Goal: Information Seeking & Learning: Learn about a topic

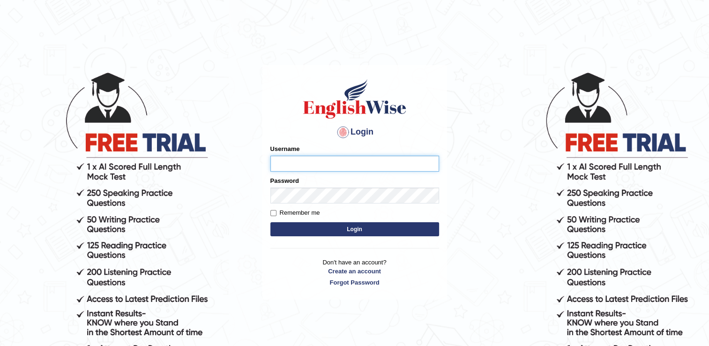
type input "Hkaur133"
click at [321, 232] on button "Login" at bounding box center [354, 229] width 169 height 14
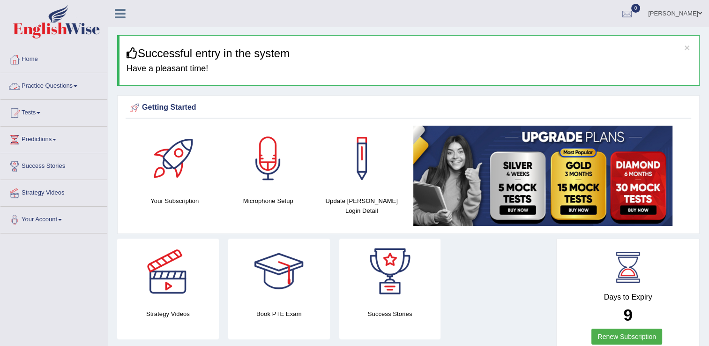
click at [77, 87] on link "Practice Questions" at bounding box center [53, 84] width 107 height 23
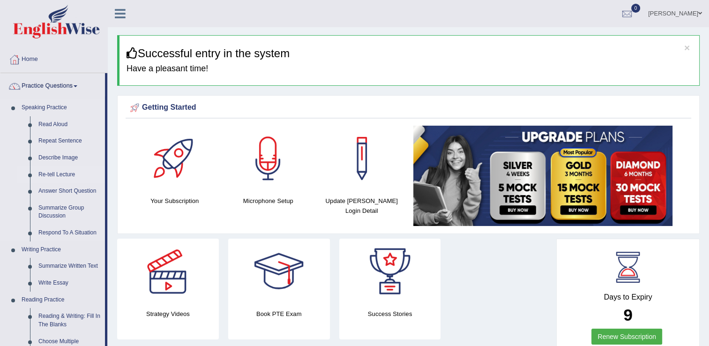
click at [60, 174] on link "Re-tell Lecture" at bounding box center [69, 174] width 71 height 17
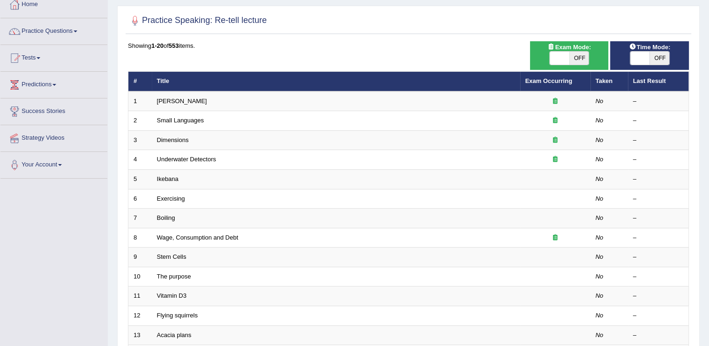
scroll to position [56, 0]
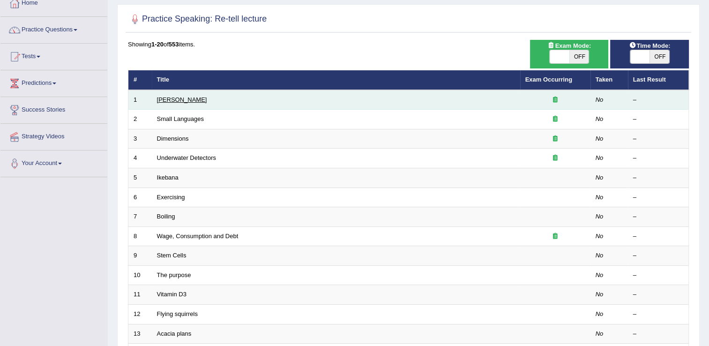
click at [189, 99] on link "[PERSON_NAME]" at bounding box center [182, 99] width 50 height 7
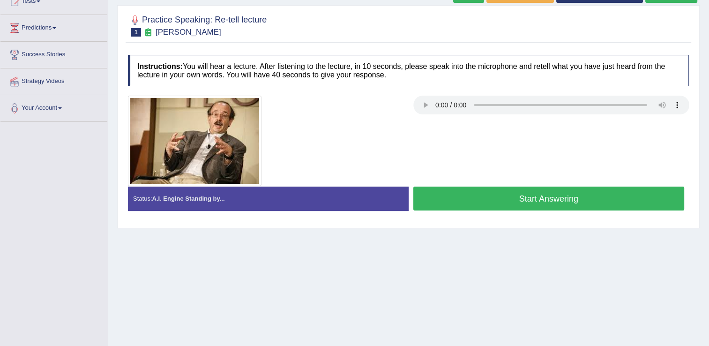
scroll to position [113, 0]
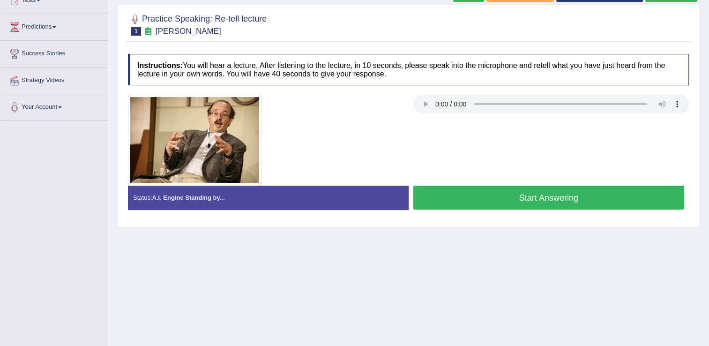
click at [452, 195] on button "Start Answering" at bounding box center [548, 198] width 271 height 24
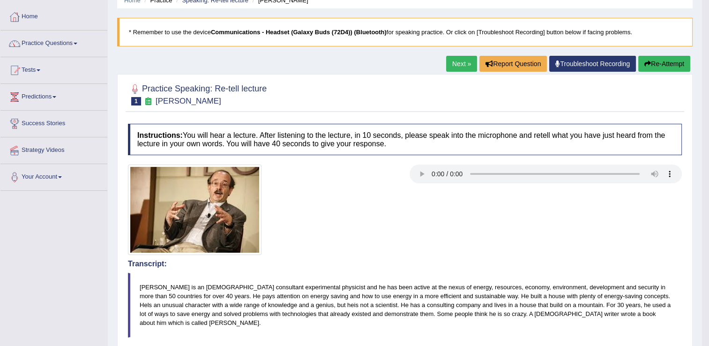
scroll to position [28, 0]
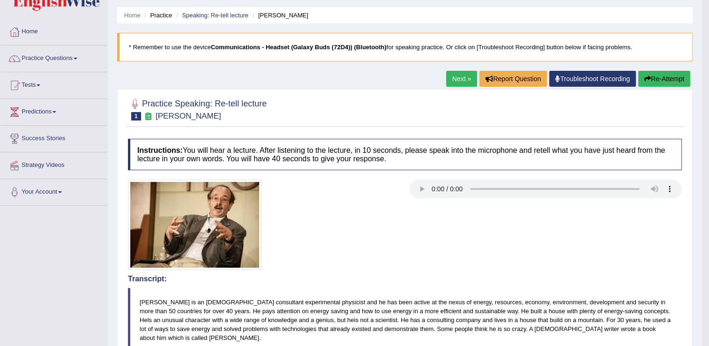
click at [461, 81] on link "Next »" at bounding box center [461, 79] width 31 height 16
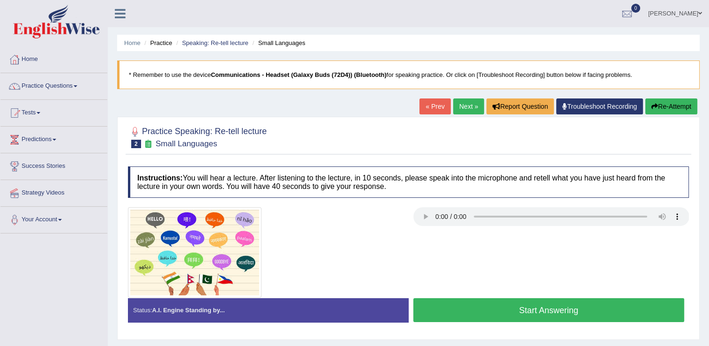
click at [434, 310] on button "Start Answering" at bounding box center [548, 310] width 271 height 24
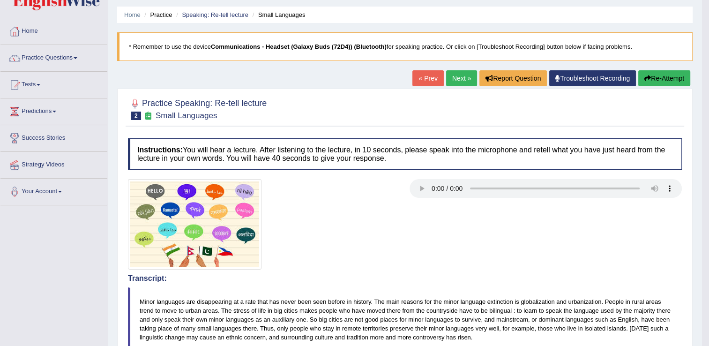
scroll to position [19, 0]
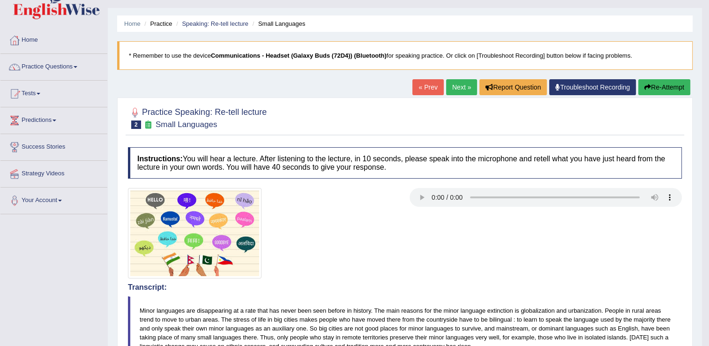
click at [671, 87] on button "Re-Attempt" at bounding box center [664, 87] width 52 height 16
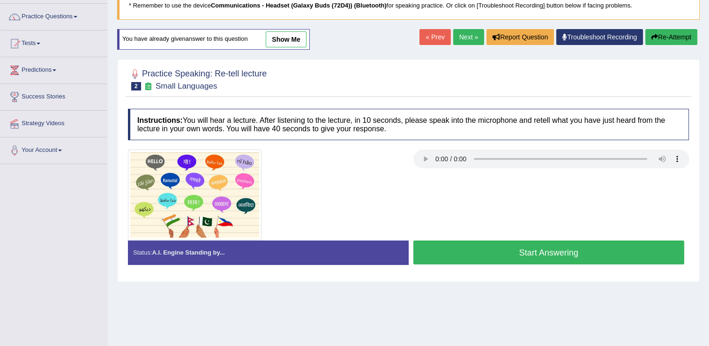
click at [495, 247] on button "Start Answering" at bounding box center [548, 252] width 271 height 24
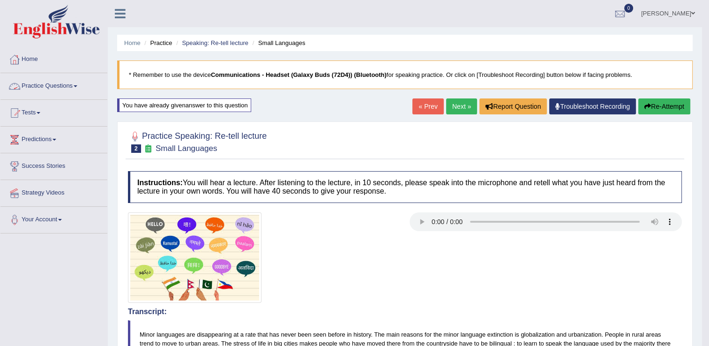
click at [83, 83] on link "Practice Questions" at bounding box center [53, 84] width 107 height 23
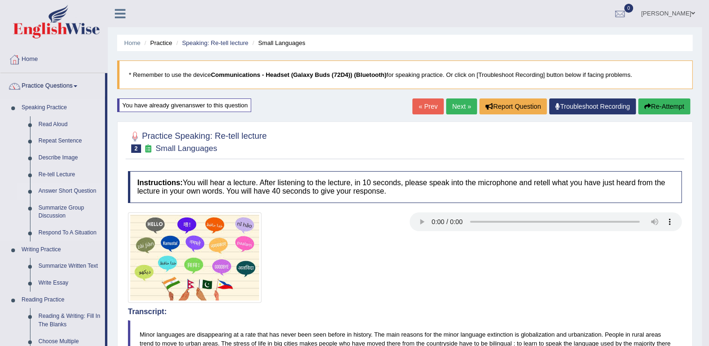
click at [59, 192] on link "Answer Short Question" at bounding box center [69, 191] width 71 height 17
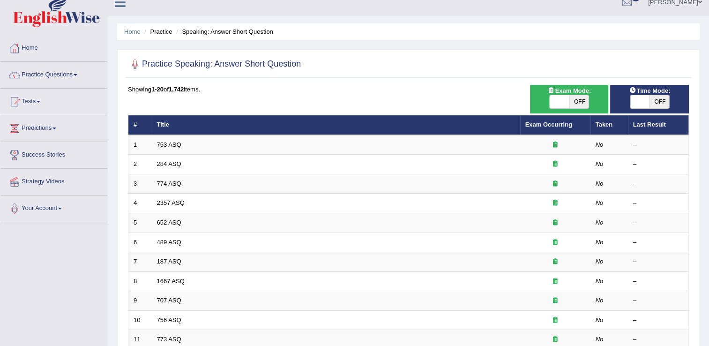
scroll to position [15, 0]
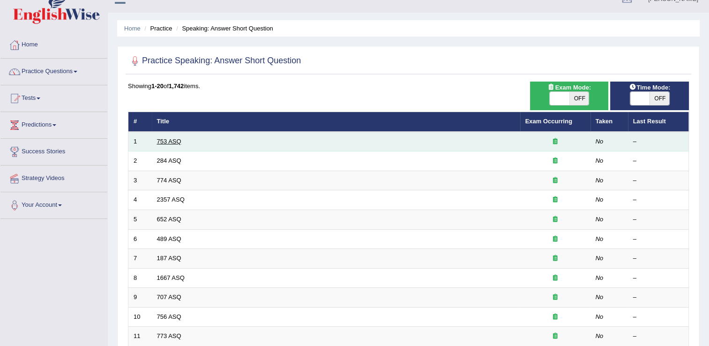
click at [165, 143] on link "753 ASQ" at bounding box center [169, 141] width 24 height 7
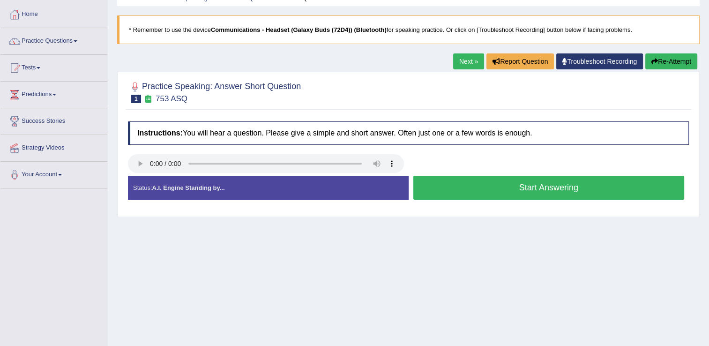
scroll to position [73, 0]
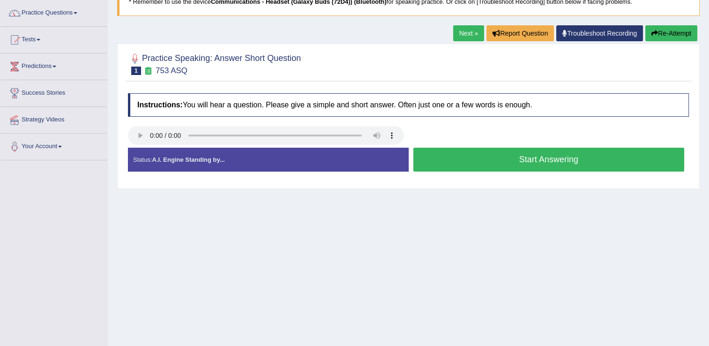
click at [458, 156] on button "Start Answering" at bounding box center [548, 160] width 271 height 24
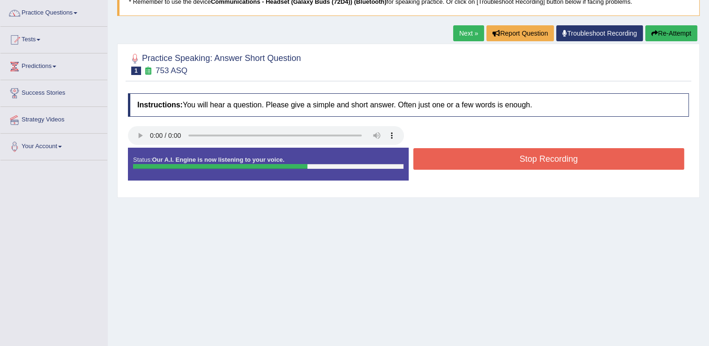
click at [458, 156] on button "Stop Recording" at bounding box center [548, 159] width 271 height 22
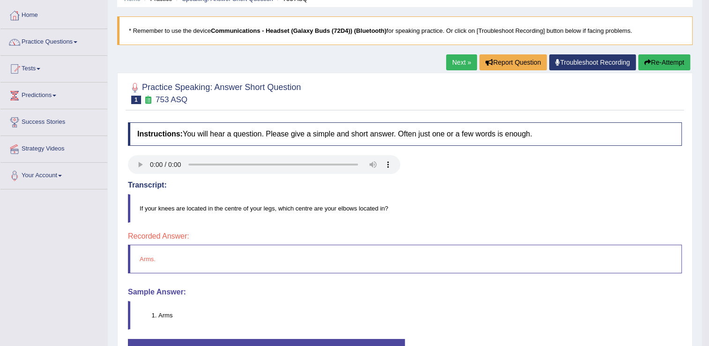
scroll to position [42, 0]
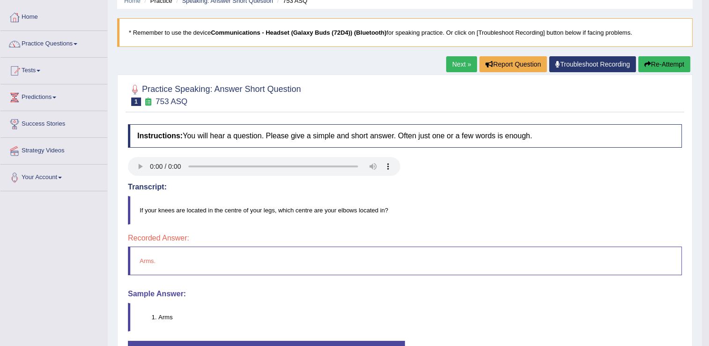
click at [460, 67] on link "Next »" at bounding box center [461, 64] width 31 height 16
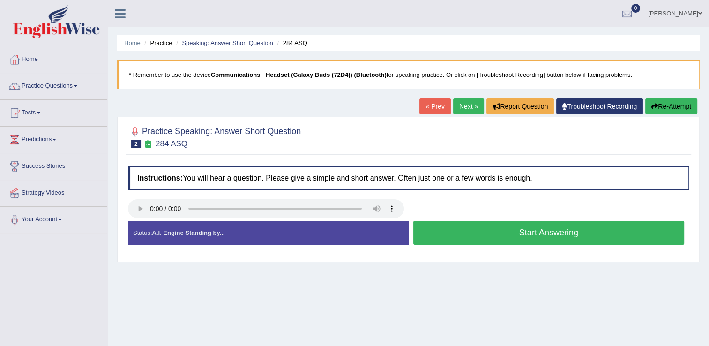
click at [496, 238] on button "Start Answering" at bounding box center [548, 233] width 271 height 24
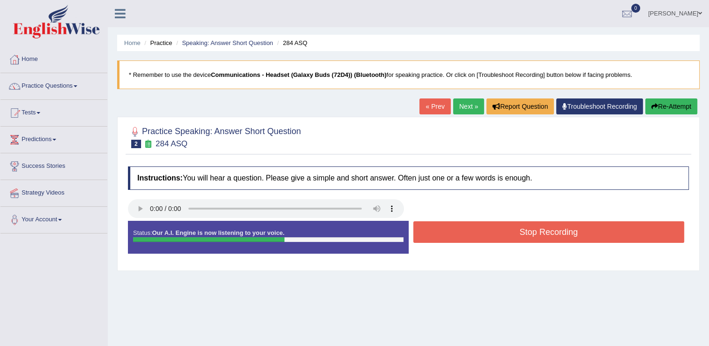
click at [536, 228] on button "Stop Recording" at bounding box center [548, 232] width 271 height 22
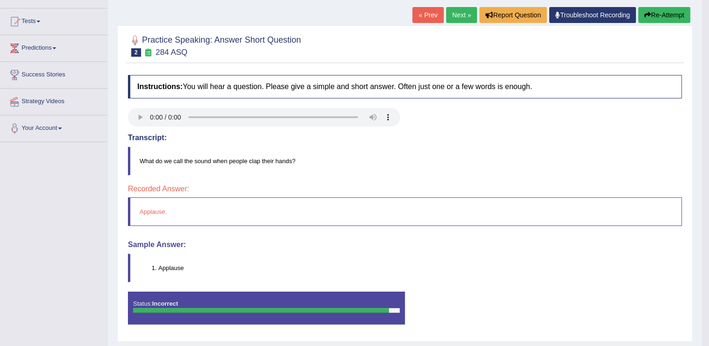
scroll to position [53, 0]
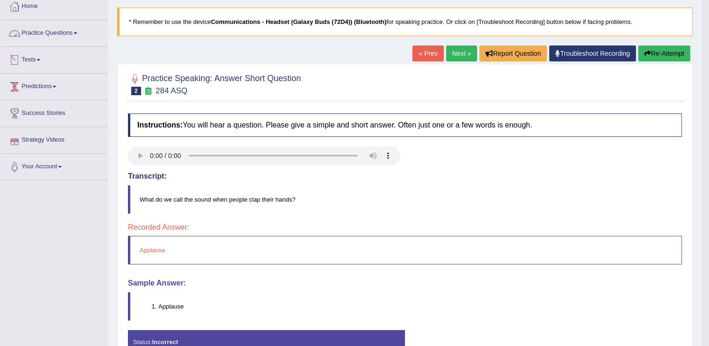
click at [82, 38] on link "Practice Questions" at bounding box center [53, 31] width 107 height 23
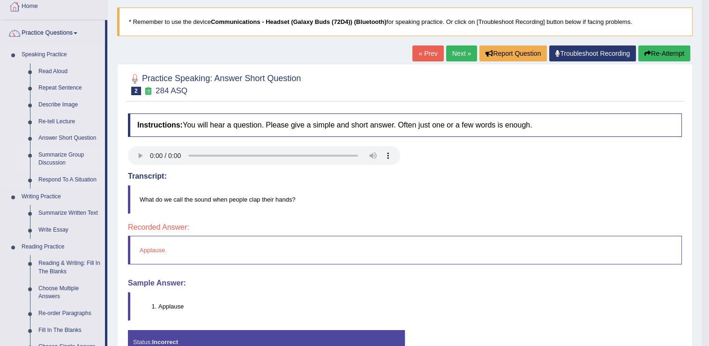
click at [54, 163] on link "Summarize Group Discussion" at bounding box center [69, 159] width 71 height 25
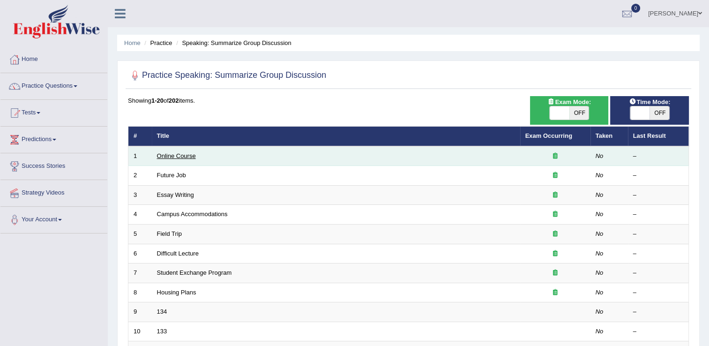
click at [176, 157] on link "Online Course" at bounding box center [176, 155] width 39 height 7
click at [174, 156] on link "Online Course" at bounding box center [176, 155] width 39 height 7
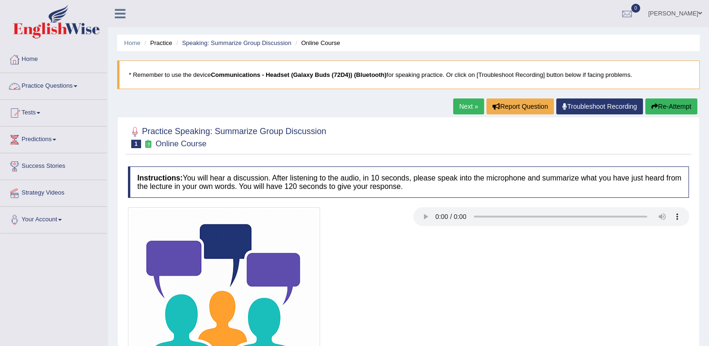
click at [96, 83] on link "Practice Questions" at bounding box center [53, 84] width 107 height 23
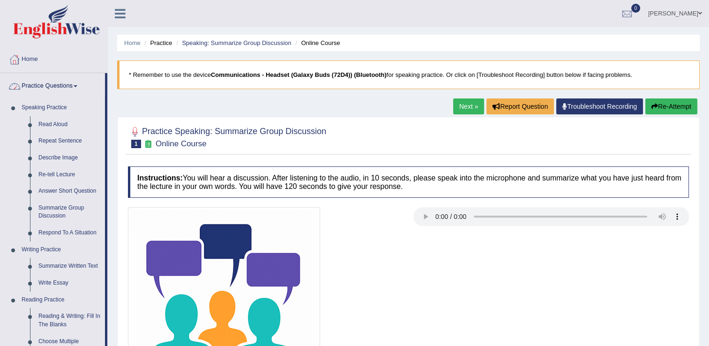
click at [61, 98] on li "Practice Questions Speaking Practice Read Aloud Repeat Sentence Describe Image …" at bounding box center [53, 336] width 107 height 527
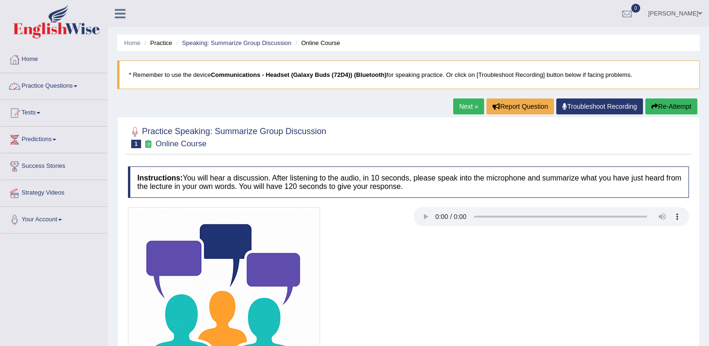
click at [79, 91] on link "Practice Questions" at bounding box center [53, 84] width 107 height 23
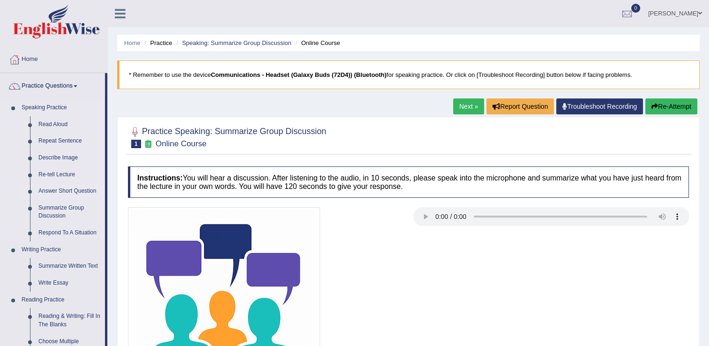
click at [62, 188] on link "Answer Short Question" at bounding box center [69, 191] width 71 height 17
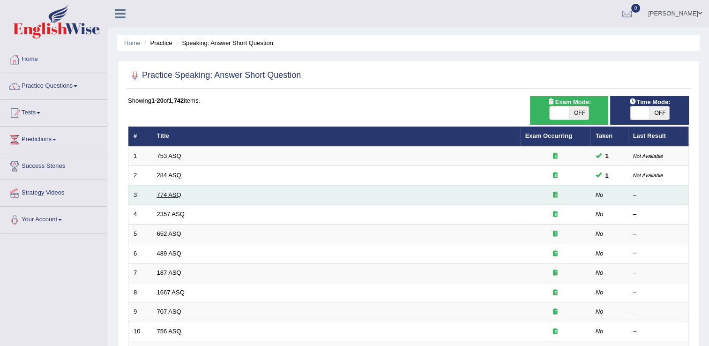
click at [179, 193] on link "774 ASQ" at bounding box center [169, 194] width 24 height 7
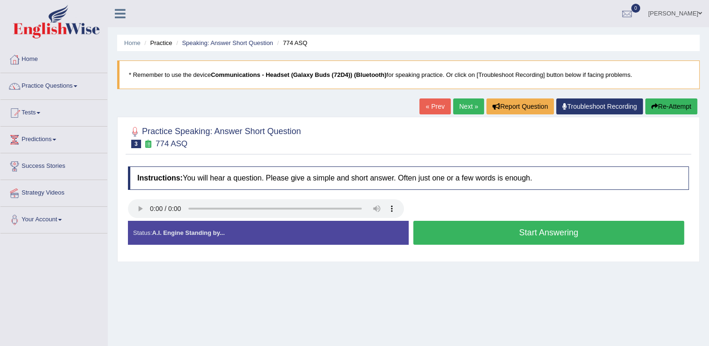
click at [455, 231] on button "Start Answering" at bounding box center [548, 233] width 271 height 24
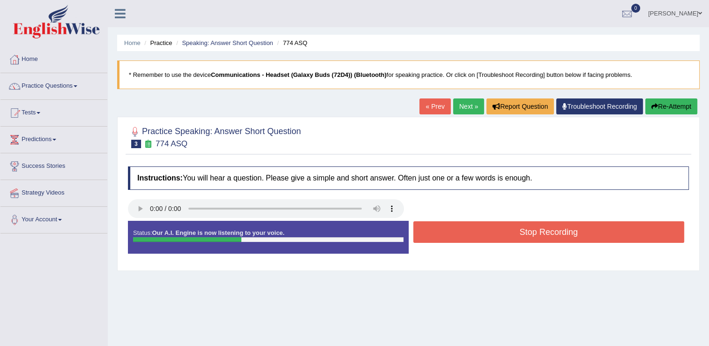
click at [455, 231] on button "Stop Recording" at bounding box center [548, 232] width 271 height 22
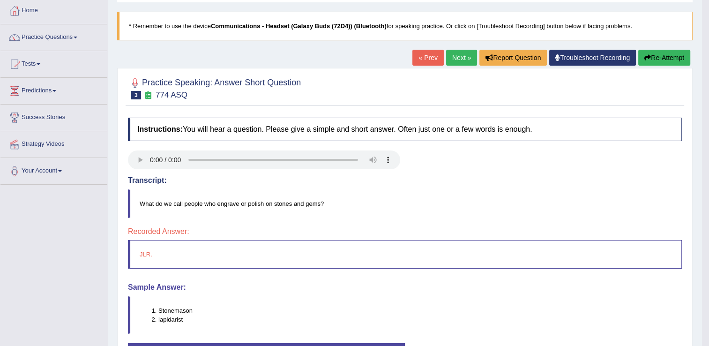
scroll to position [23, 0]
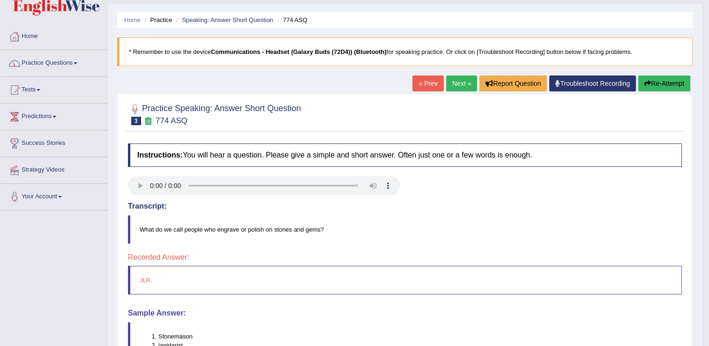
click at [458, 83] on link "Next »" at bounding box center [461, 83] width 31 height 16
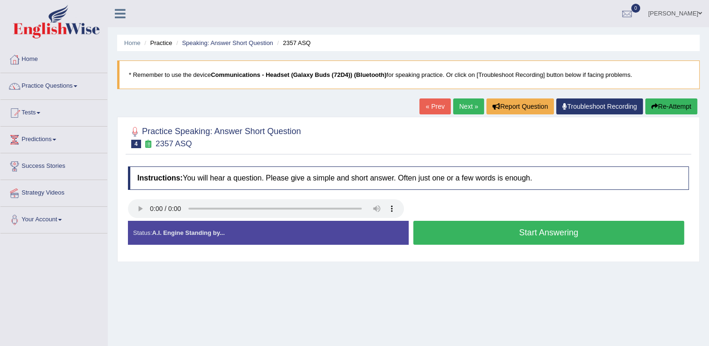
click at [473, 240] on button "Start Answering" at bounding box center [548, 233] width 271 height 24
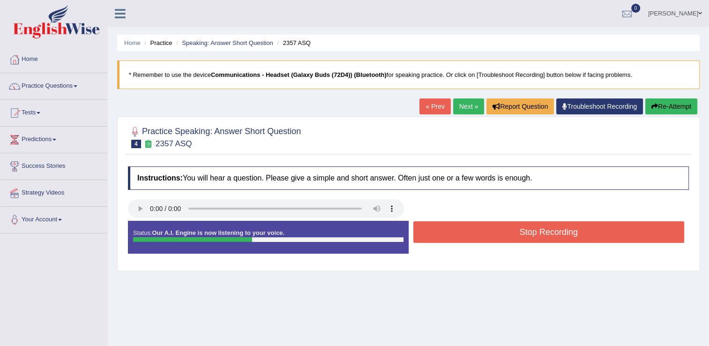
click at [473, 240] on button "Stop Recording" at bounding box center [548, 232] width 271 height 22
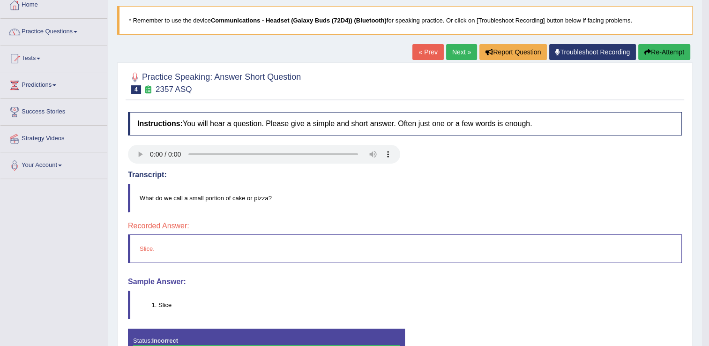
scroll to position [54, 0]
click at [454, 51] on link "Next »" at bounding box center [461, 52] width 31 height 16
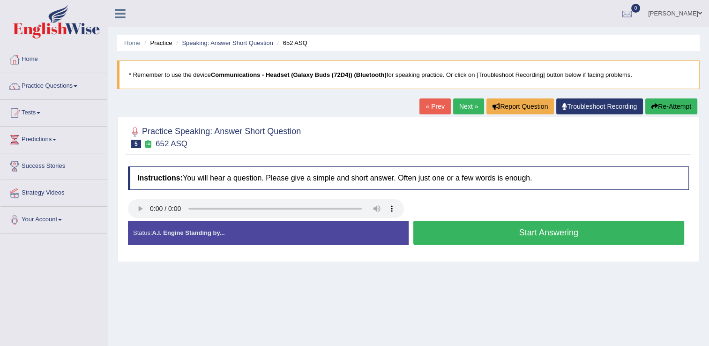
click at [462, 231] on button "Start Answering" at bounding box center [548, 233] width 271 height 24
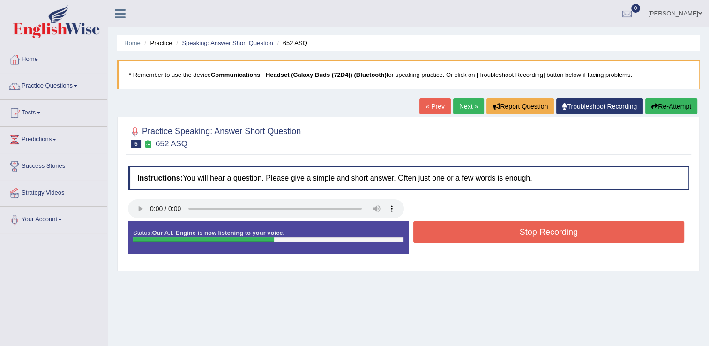
click at [643, 233] on button "Stop Recording" at bounding box center [548, 232] width 271 height 22
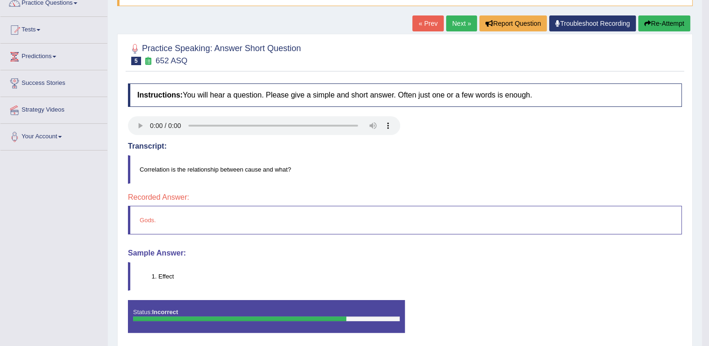
scroll to position [0, 0]
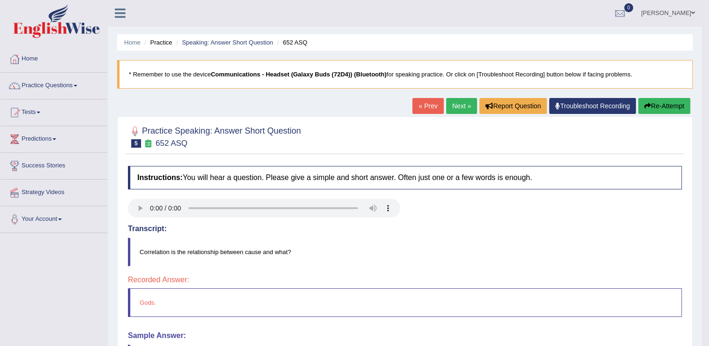
click at [459, 107] on link "Next »" at bounding box center [461, 106] width 31 height 16
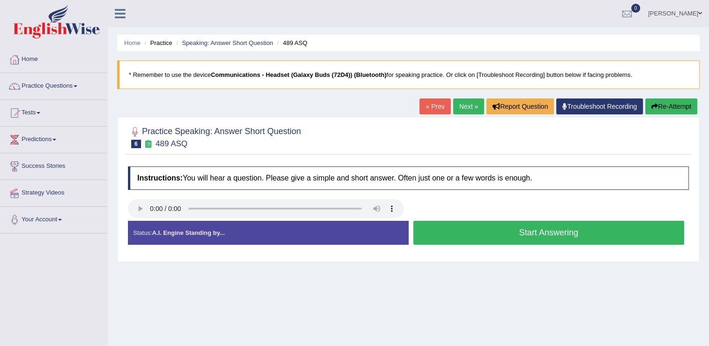
click at [467, 225] on button "Start Answering" at bounding box center [548, 233] width 271 height 24
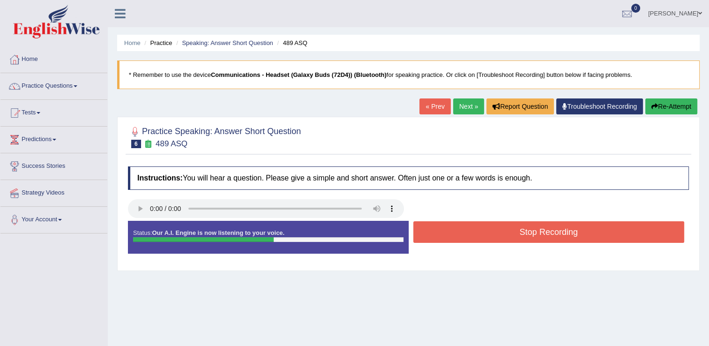
click at [555, 225] on button "Stop Recording" at bounding box center [548, 232] width 271 height 22
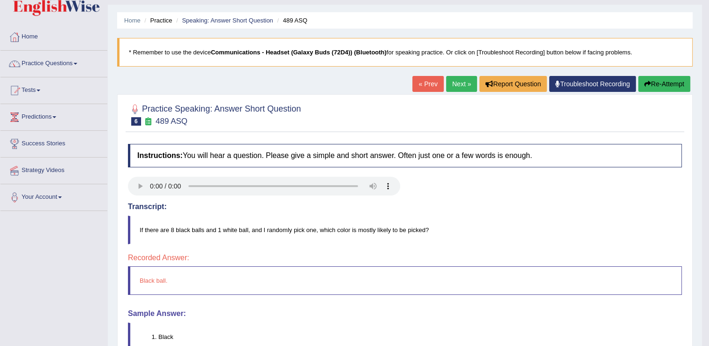
scroll to position [22, 0]
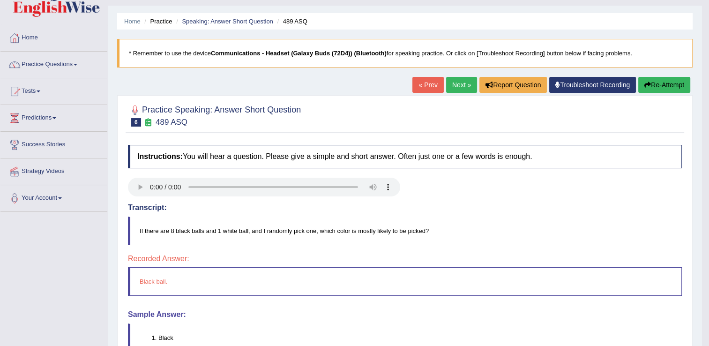
click at [458, 84] on link "Next »" at bounding box center [461, 85] width 31 height 16
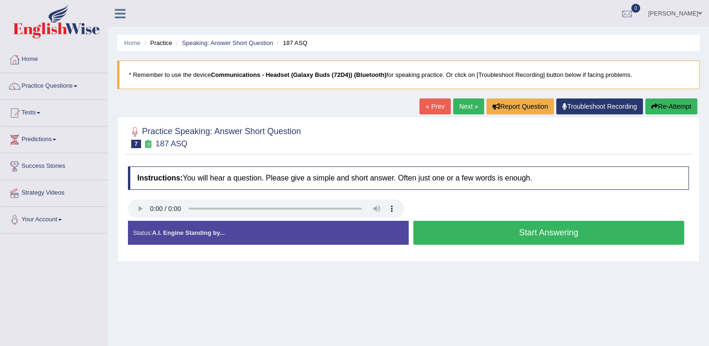
click at [467, 240] on button "Start Answering" at bounding box center [548, 233] width 271 height 24
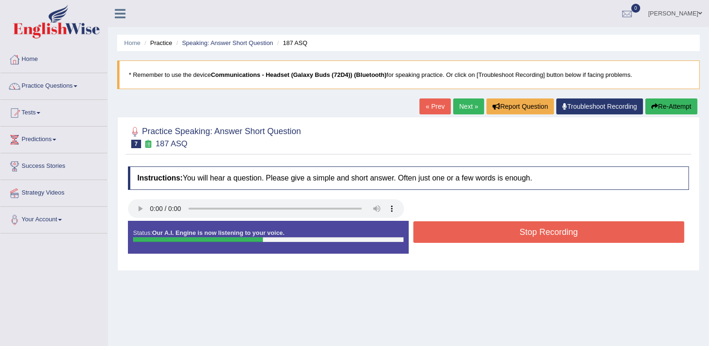
click at [550, 228] on button "Stop Recording" at bounding box center [548, 232] width 271 height 22
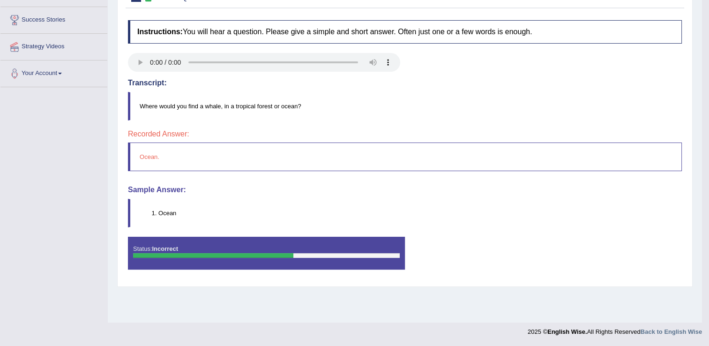
scroll to position [85, 0]
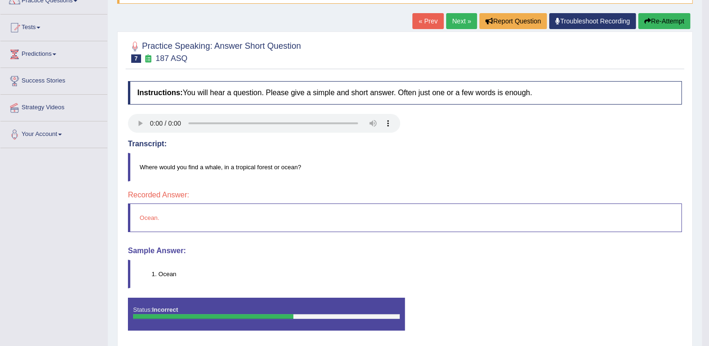
click at [451, 23] on link "Next »" at bounding box center [461, 21] width 31 height 16
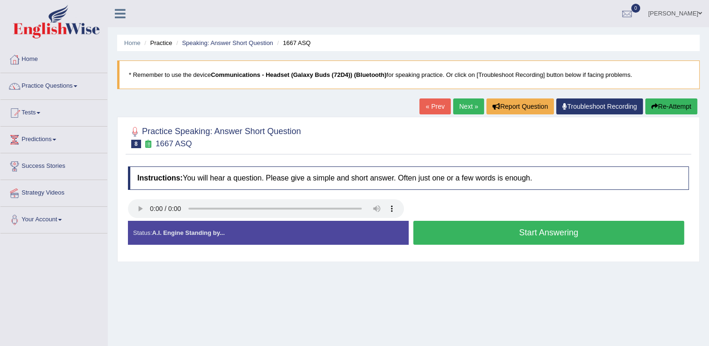
click at [421, 229] on button "Start Answering" at bounding box center [548, 233] width 271 height 24
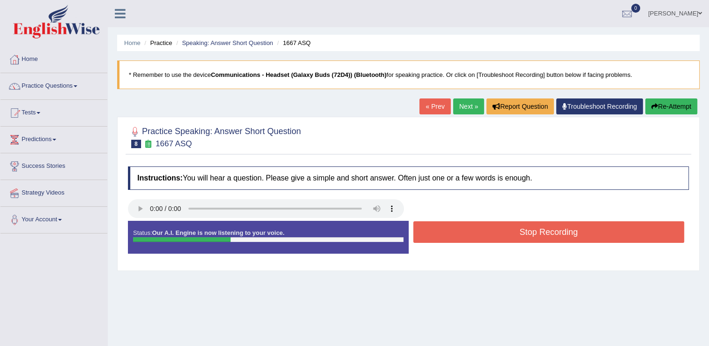
click at [421, 229] on button "Stop Recording" at bounding box center [548, 232] width 271 height 22
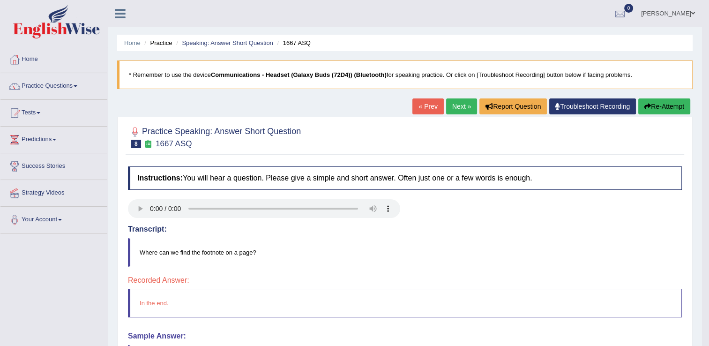
click at [455, 106] on link "Next »" at bounding box center [461, 106] width 31 height 16
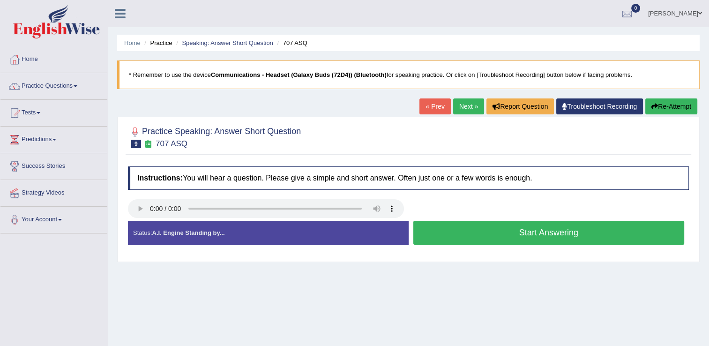
click at [494, 232] on button "Start Answering" at bounding box center [548, 233] width 271 height 24
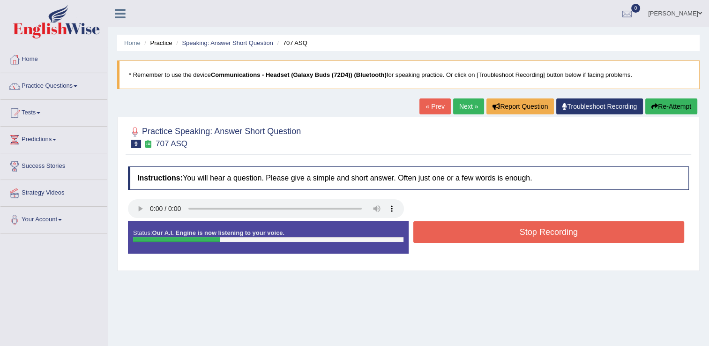
click at [494, 232] on button "Stop Recording" at bounding box center [548, 232] width 271 height 22
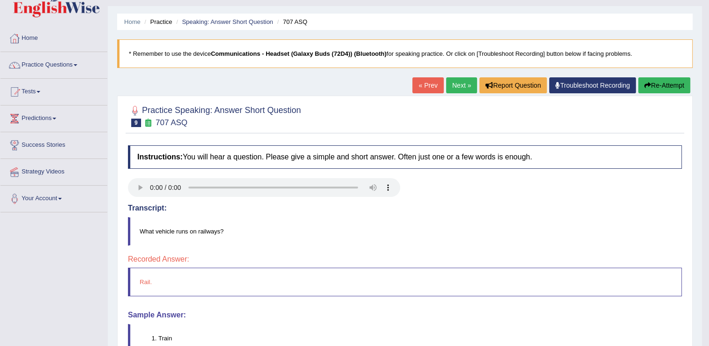
scroll to position [10, 0]
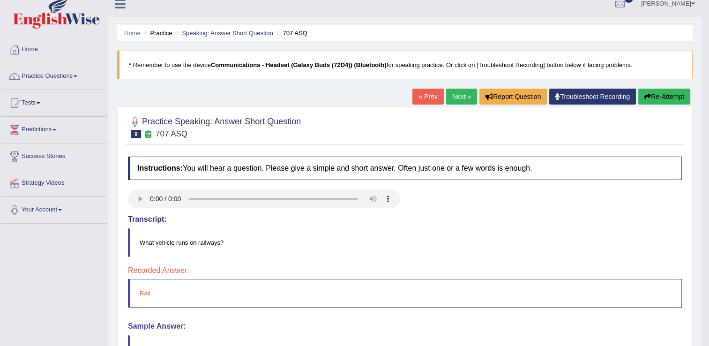
click at [459, 95] on link "Next »" at bounding box center [461, 97] width 31 height 16
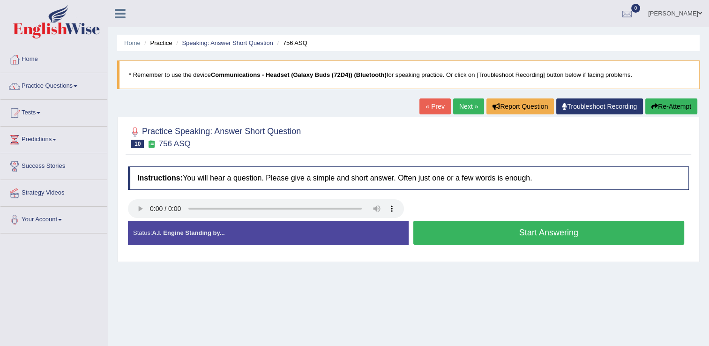
click at [443, 228] on button "Start Answering" at bounding box center [548, 233] width 271 height 24
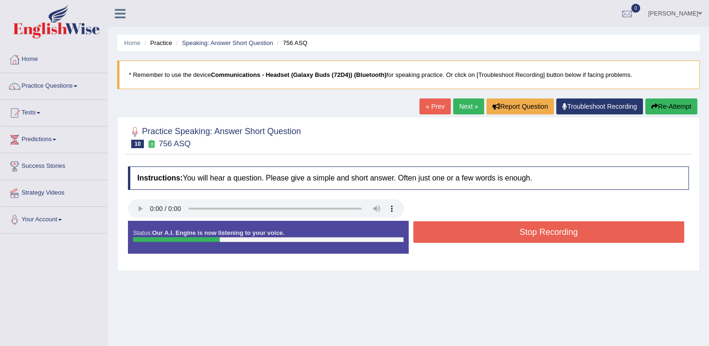
click at [443, 228] on button "Stop Recording" at bounding box center [548, 232] width 271 height 22
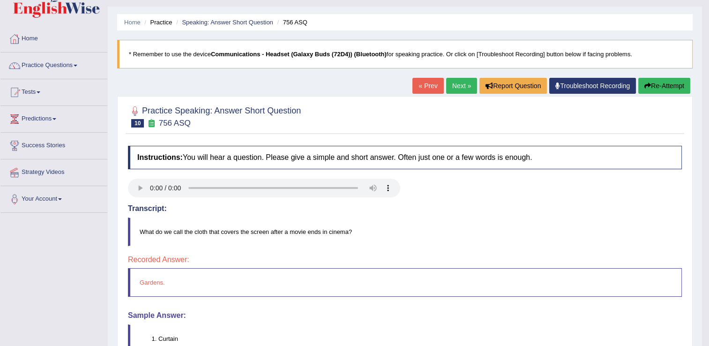
scroll to position [8, 0]
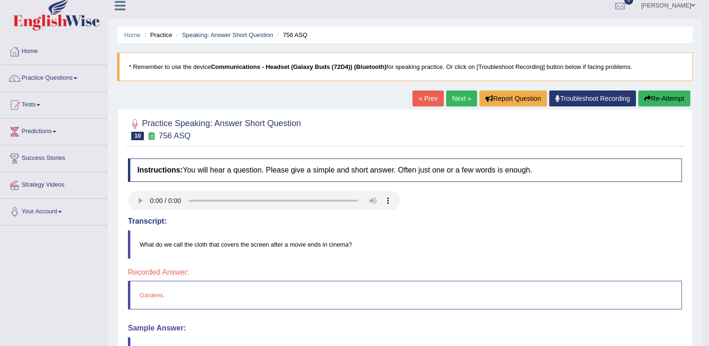
click at [458, 104] on link "Next »" at bounding box center [461, 98] width 31 height 16
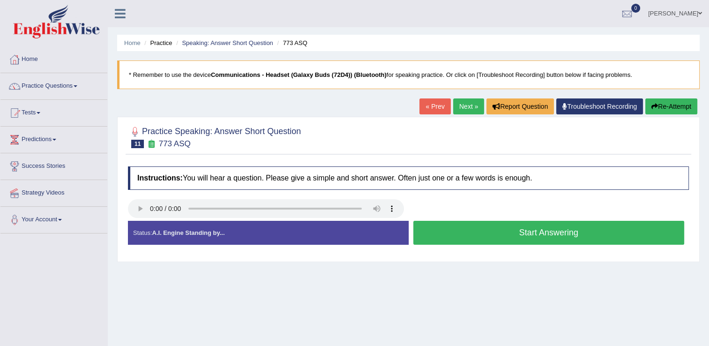
click at [426, 228] on button "Start Answering" at bounding box center [548, 233] width 271 height 24
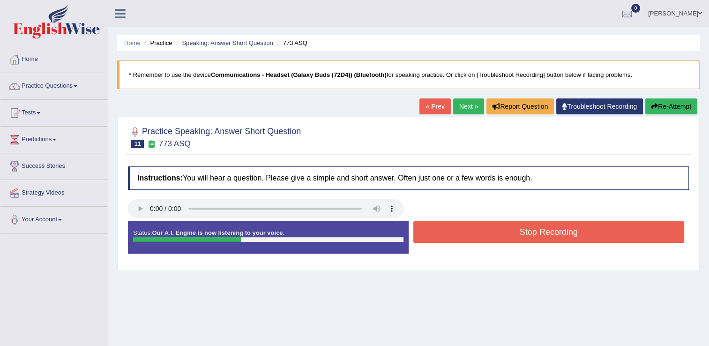
click at [426, 228] on button "Stop Recording" at bounding box center [548, 232] width 271 height 22
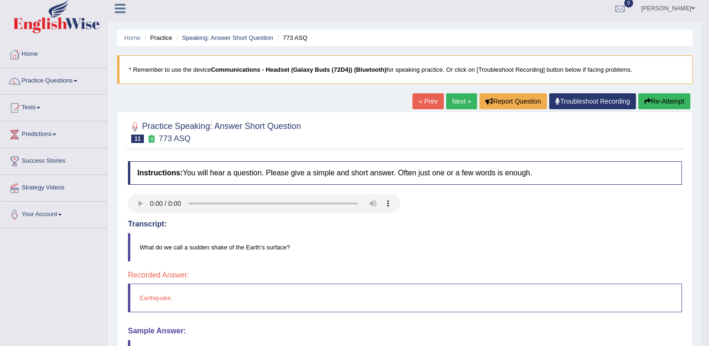
scroll to position [0, 0]
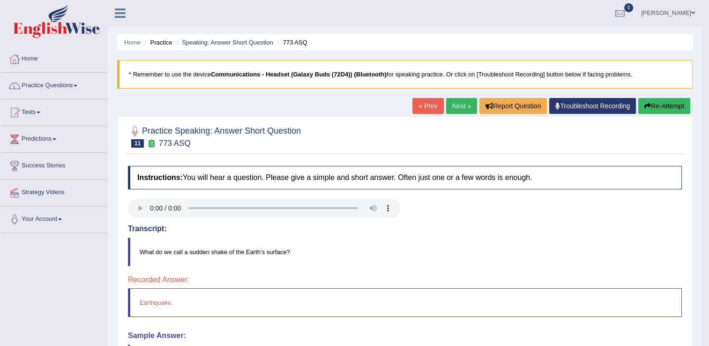
click at [466, 105] on link "Next »" at bounding box center [461, 106] width 31 height 16
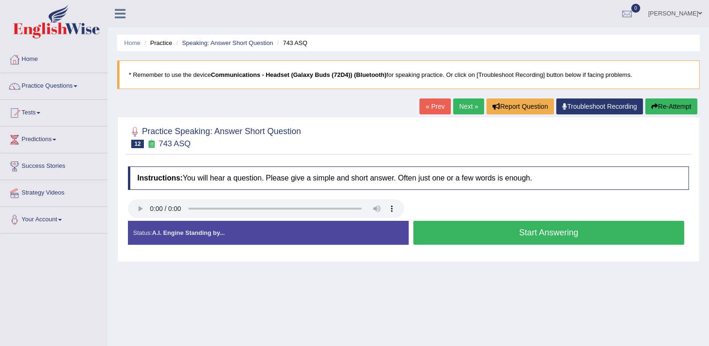
click at [465, 233] on button "Start Answering" at bounding box center [548, 233] width 271 height 24
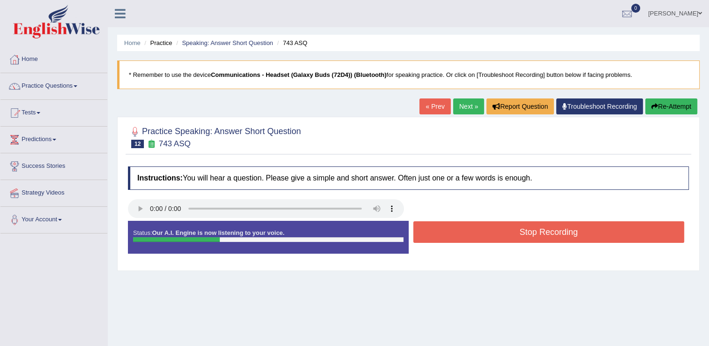
click at [465, 233] on button "Stop Recording" at bounding box center [548, 232] width 271 height 22
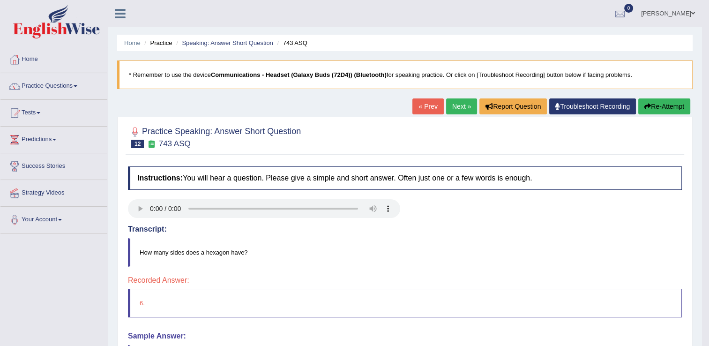
click at [459, 105] on link "Next »" at bounding box center [461, 106] width 31 height 16
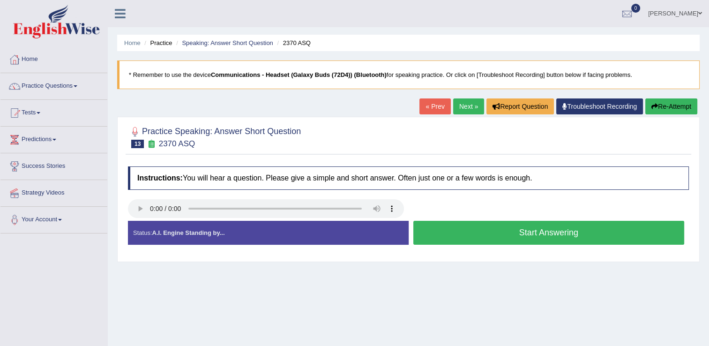
click at [454, 228] on button "Start Answering" at bounding box center [548, 233] width 271 height 24
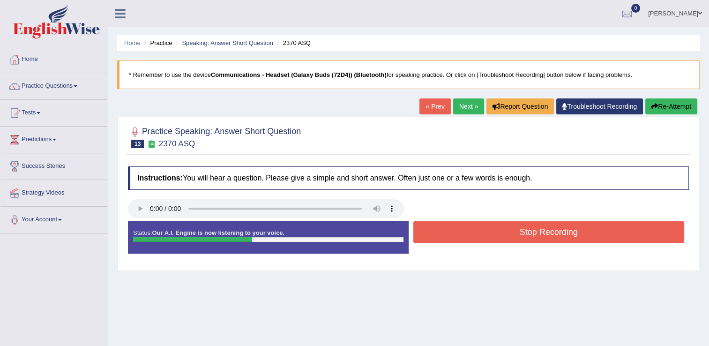
click at [454, 228] on button "Stop Recording" at bounding box center [548, 232] width 271 height 22
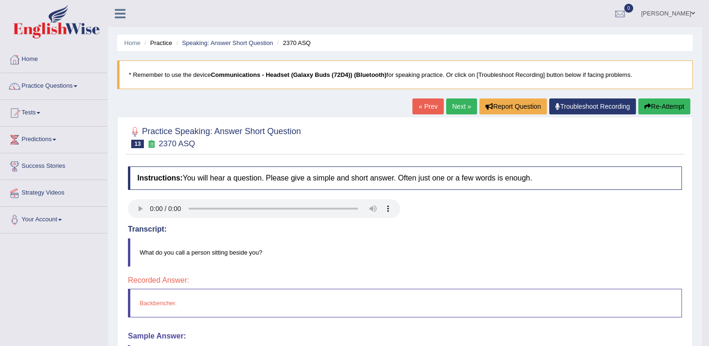
click at [450, 104] on link "Next »" at bounding box center [461, 106] width 31 height 16
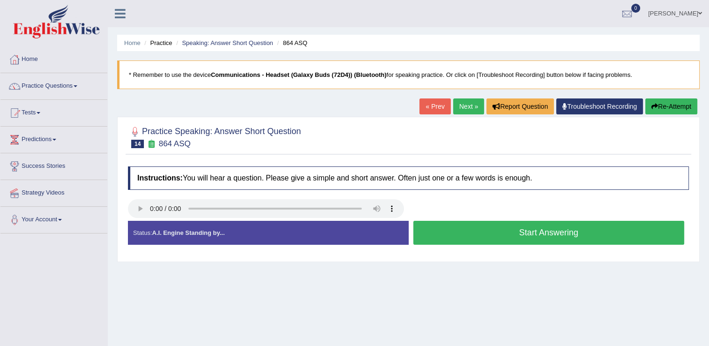
click at [433, 233] on button "Start Answering" at bounding box center [548, 233] width 271 height 24
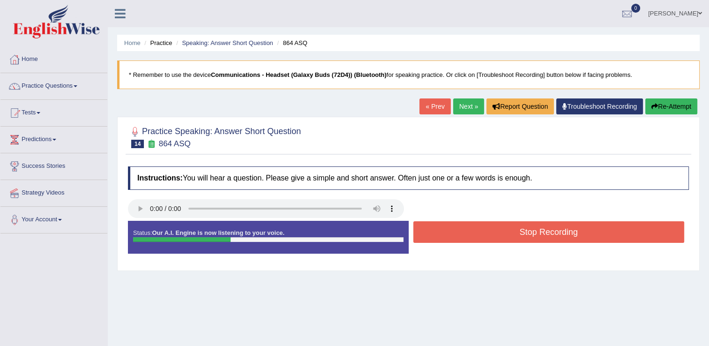
click at [433, 233] on button "Stop Recording" at bounding box center [548, 232] width 271 height 22
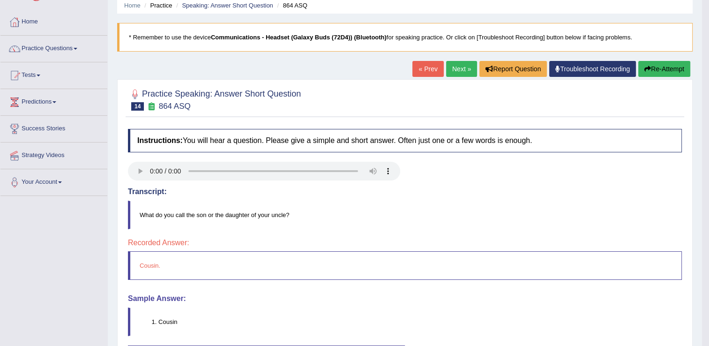
scroll to position [32, 0]
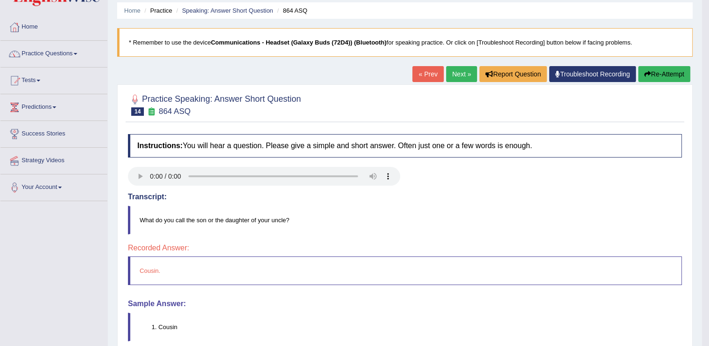
click at [460, 77] on link "Next »" at bounding box center [461, 74] width 31 height 16
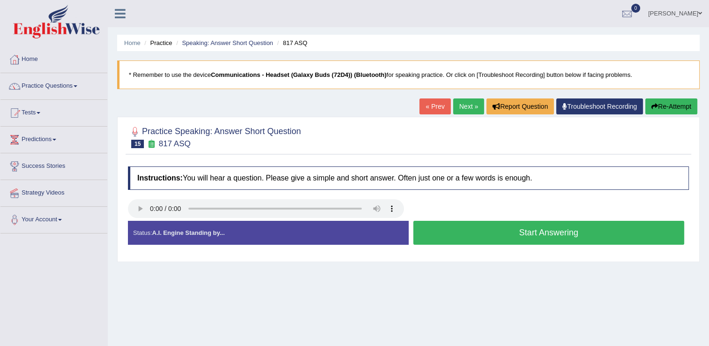
click at [447, 228] on button "Start Answering" at bounding box center [548, 233] width 271 height 24
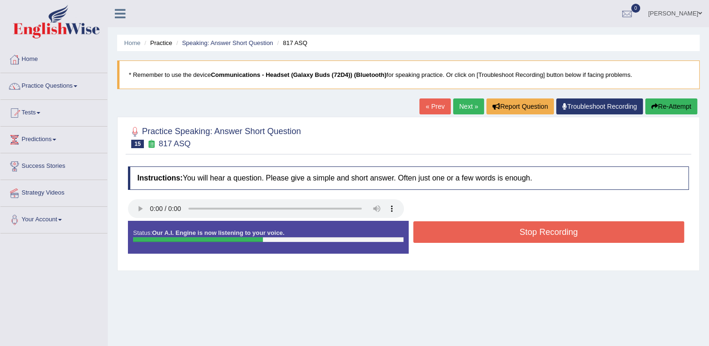
click at [447, 228] on button "Stop Recording" at bounding box center [548, 232] width 271 height 22
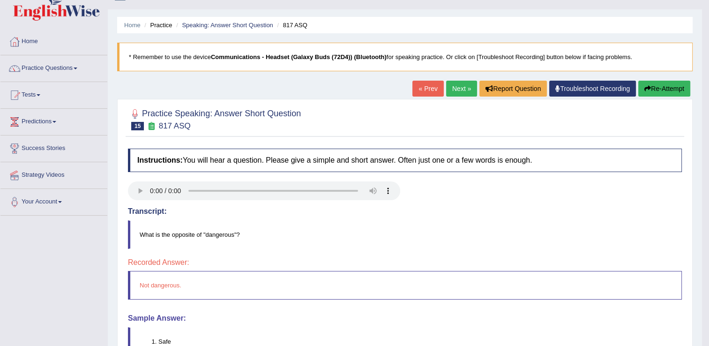
scroll to position [15, 0]
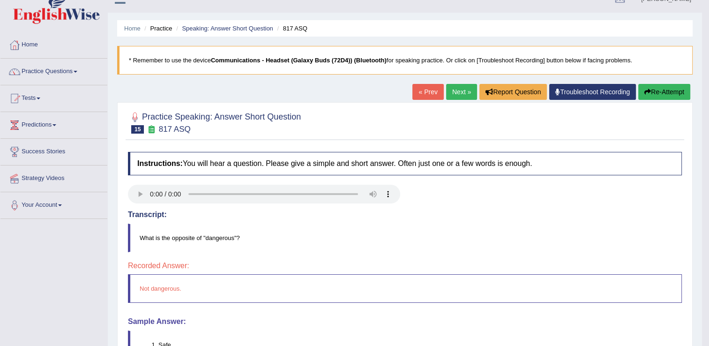
click at [457, 87] on link "Next »" at bounding box center [461, 92] width 31 height 16
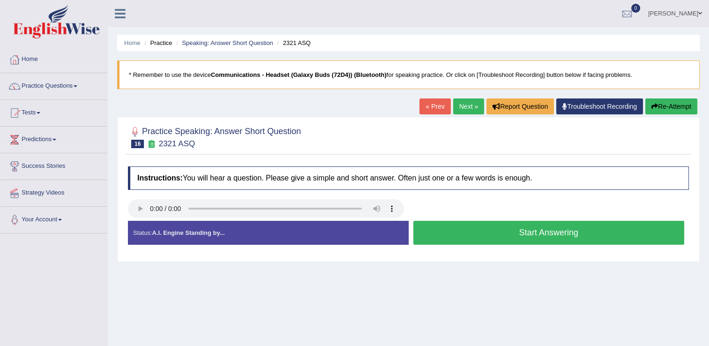
click at [450, 222] on button "Start Answering" at bounding box center [548, 233] width 271 height 24
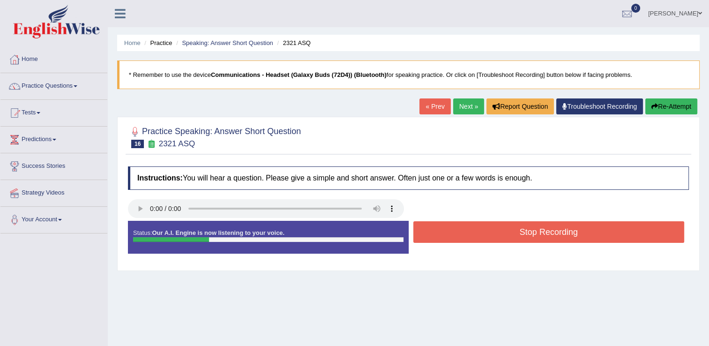
click at [450, 222] on button "Stop Recording" at bounding box center [548, 232] width 271 height 22
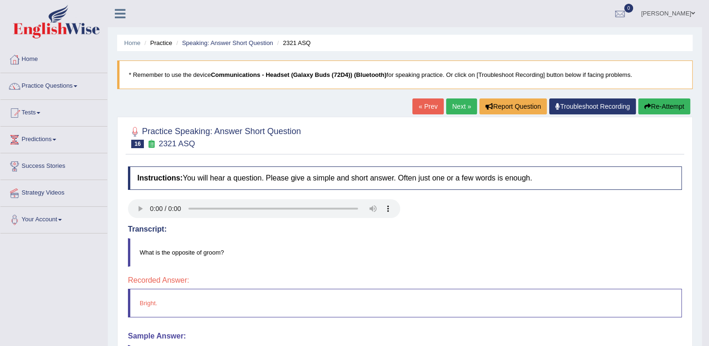
click at [456, 106] on link "Next »" at bounding box center [461, 106] width 31 height 16
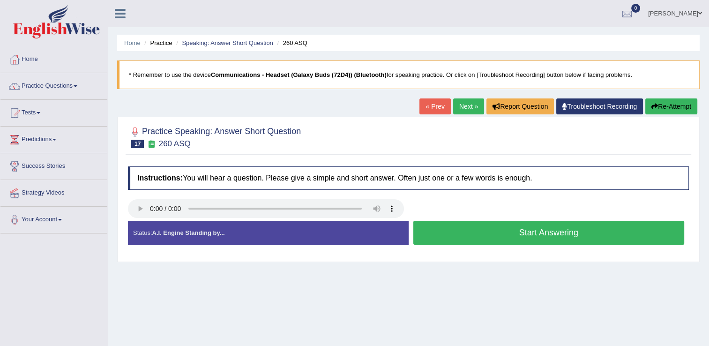
click at [492, 230] on button "Start Answering" at bounding box center [548, 233] width 271 height 24
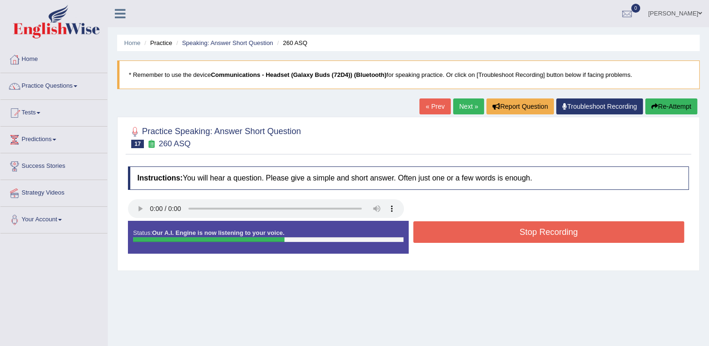
click at [492, 230] on button "Stop Recording" at bounding box center [548, 232] width 271 height 22
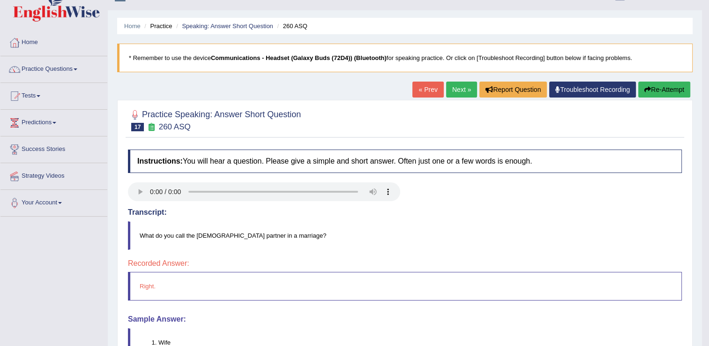
scroll to position [15, 0]
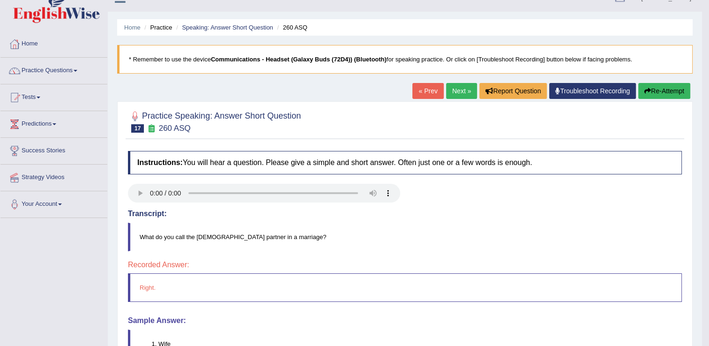
click at [460, 90] on link "Next »" at bounding box center [461, 91] width 31 height 16
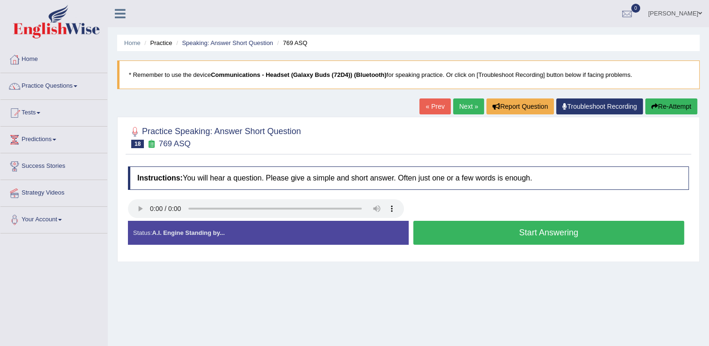
click at [501, 233] on button "Start Answering" at bounding box center [548, 233] width 271 height 24
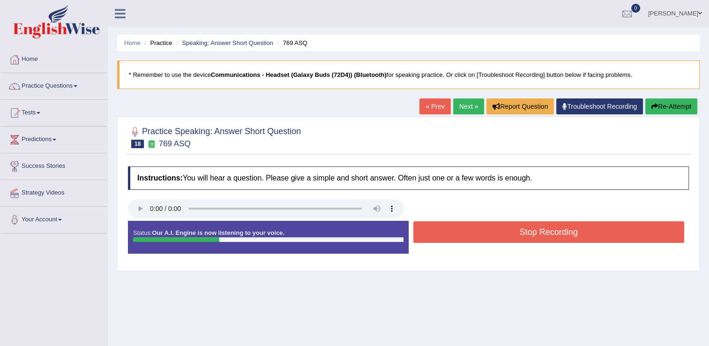
click at [501, 233] on button "Stop Recording" at bounding box center [548, 232] width 271 height 22
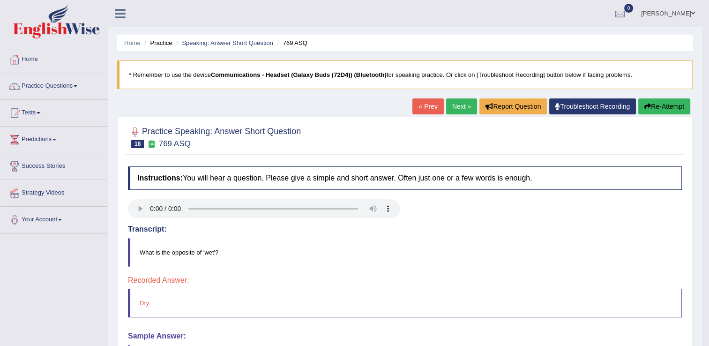
click at [456, 108] on link "Next »" at bounding box center [461, 106] width 31 height 16
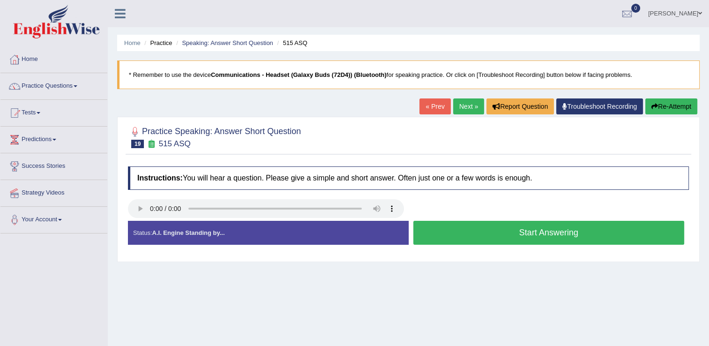
click at [477, 226] on button "Start Answering" at bounding box center [548, 233] width 271 height 24
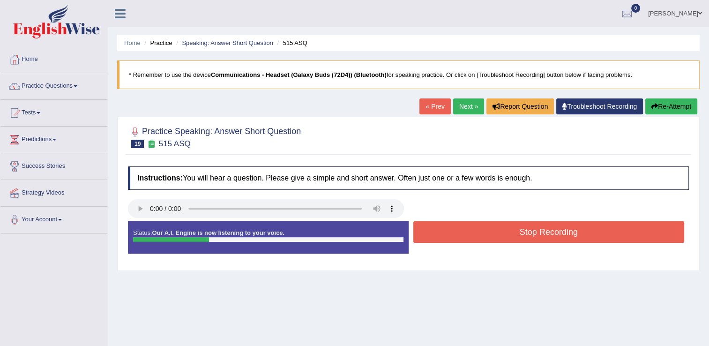
click at [477, 226] on button "Stop Recording" at bounding box center [548, 232] width 271 height 22
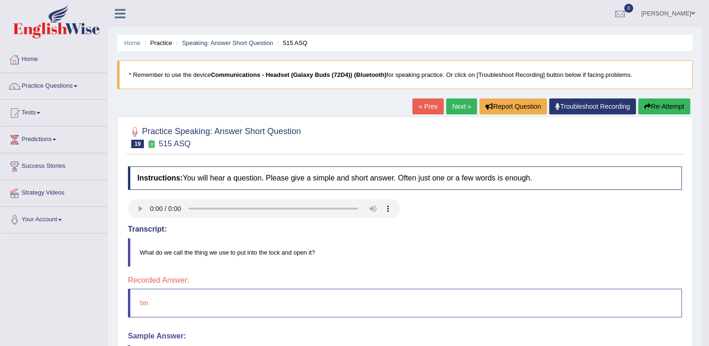
click at [462, 100] on link "Next »" at bounding box center [461, 106] width 31 height 16
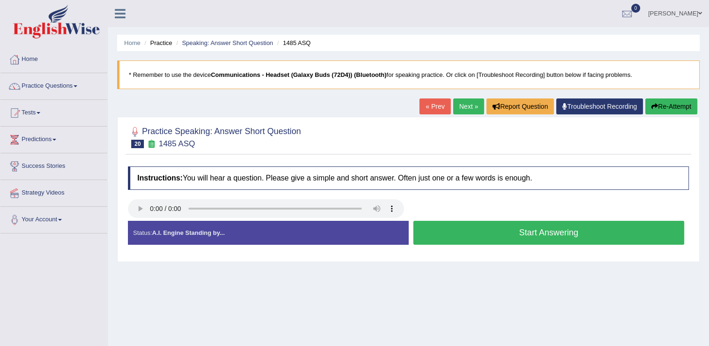
click at [448, 231] on button "Start Answering" at bounding box center [548, 233] width 271 height 24
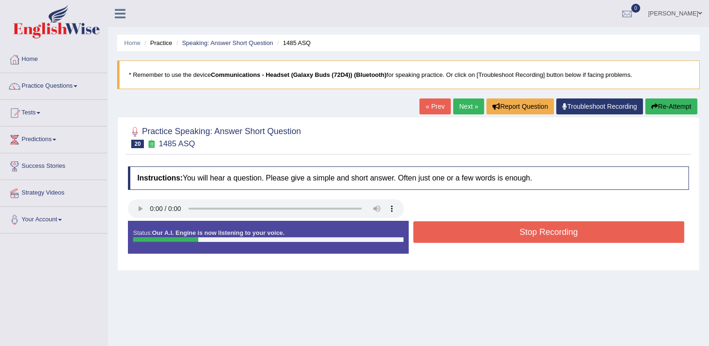
click at [448, 231] on button "Stop Recording" at bounding box center [548, 232] width 271 height 22
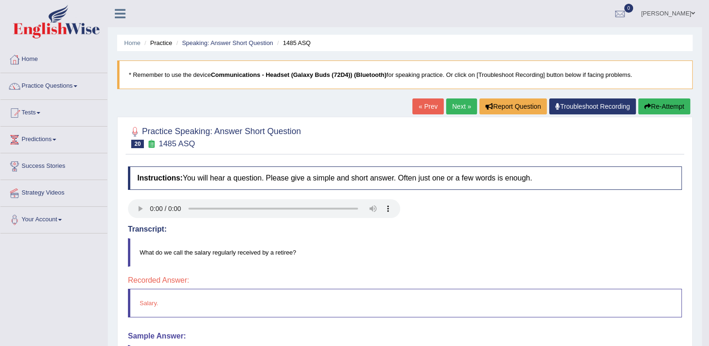
click at [463, 108] on link "Next »" at bounding box center [461, 106] width 31 height 16
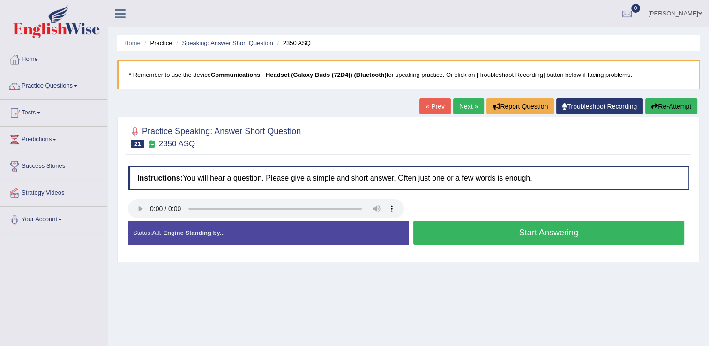
click at [439, 225] on button "Start Answering" at bounding box center [548, 233] width 271 height 24
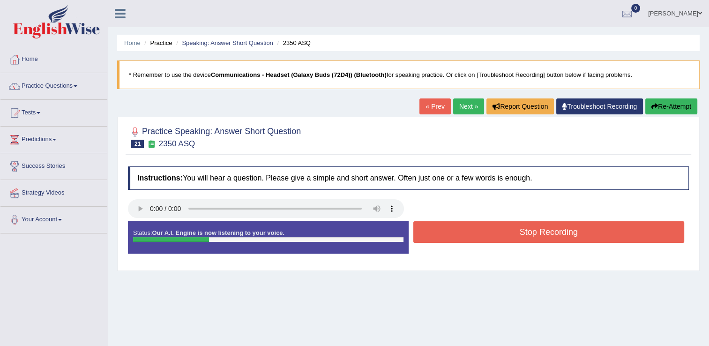
click at [439, 225] on button "Stop Recording" at bounding box center [548, 232] width 271 height 22
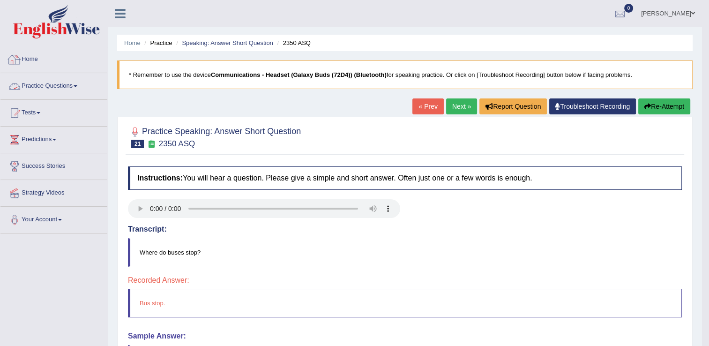
click at [81, 90] on link "Practice Questions" at bounding box center [53, 84] width 107 height 23
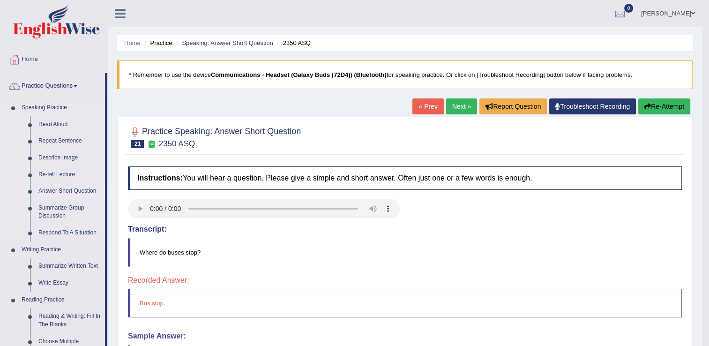
click at [73, 189] on link "Answer Short Question" at bounding box center [69, 191] width 71 height 17
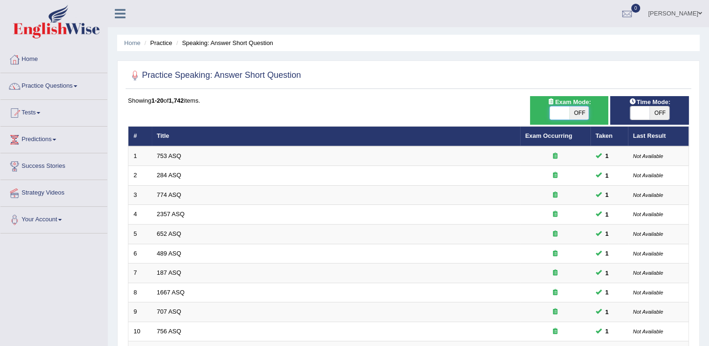
click at [564, 112] on span at bounding box center [560, 112] width 20 height 13
checkbox input "true"
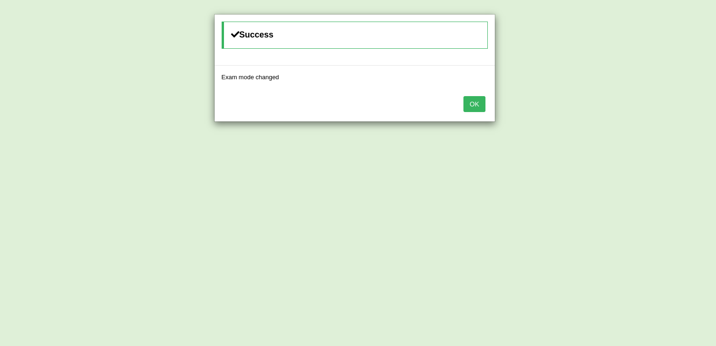
click at [474, 100] on button "OK" at bounding box center [475, 104] width 22 height 16
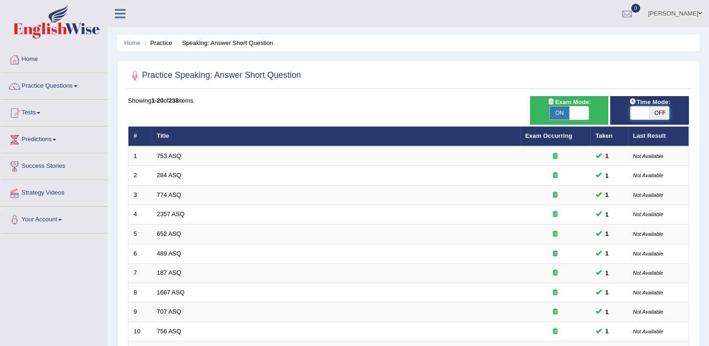
click at [637, 112] on span at bounding box center [641, 112] width 20 height 13
checkbox input "true"
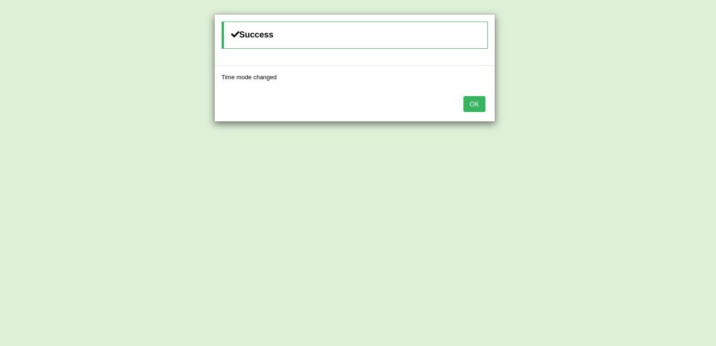
click at [473, 105] on button "OK" at bounding box center [475, 104] width 22 height 16
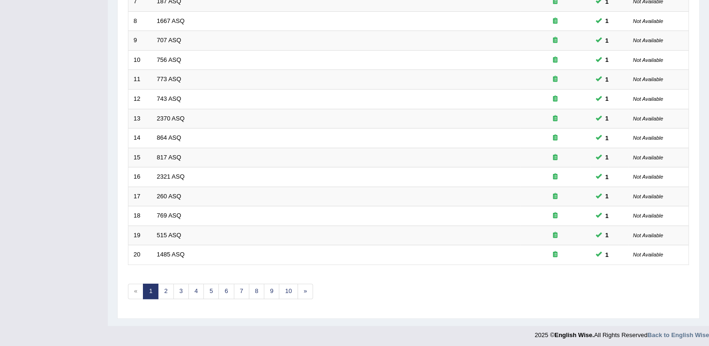
scroll to position [272, 0]
click at [163, 287] on link "2" at bounding box center [165, 290] width 15 height 15
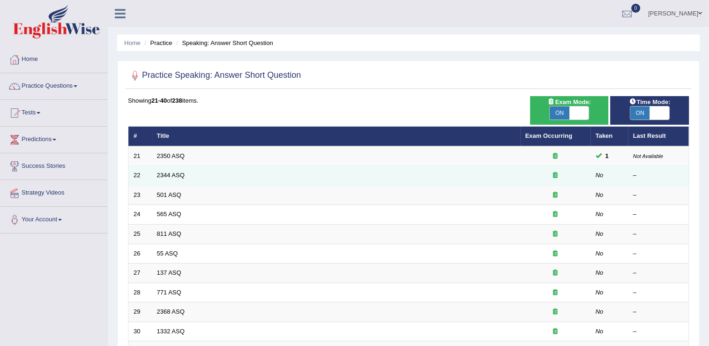
click at [186, 177] on td "2344 ASQ" at bounding box center [336, 176] width 368 height 20
drag, startPoint x: 171, startPoint y: 181, endPoint x: 173, endPoint y: 172, distance: 10.1
click at [173, 172] on td "2344 ASQ" at bounding box center [336, 176] width 368 height 20
click at [173, 172] on link "2344 ASQ" at bounding box center [171, 175] width 28 height 7
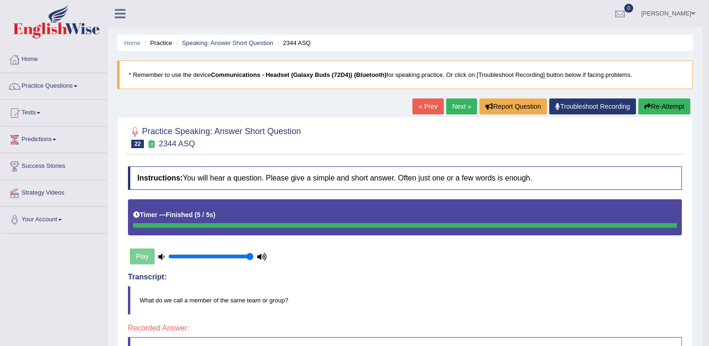
click at [461, 100] on link "Next »" at bounding box center [461, 106] width 31 height 16
click at [453, 100] on link "Next »" at bounding box center [461, 106] width 31 height 16
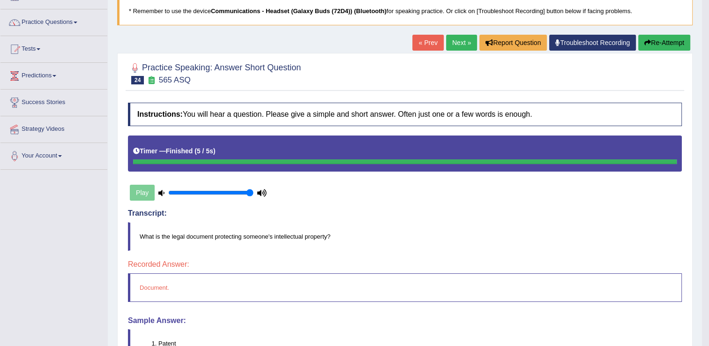
scroll to position [51, 0]
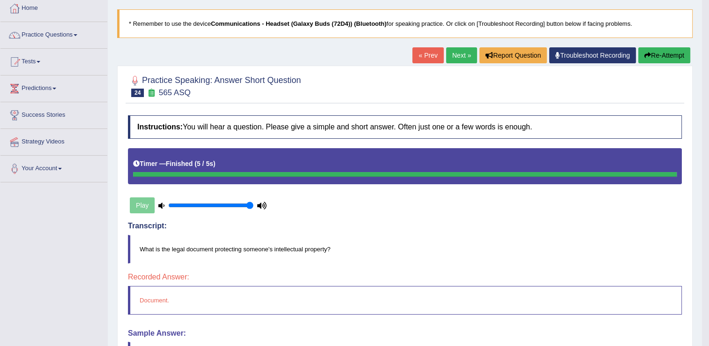
click at [467, 57] on link "Next »" at bounding box center [461, 55] width 31 height 16
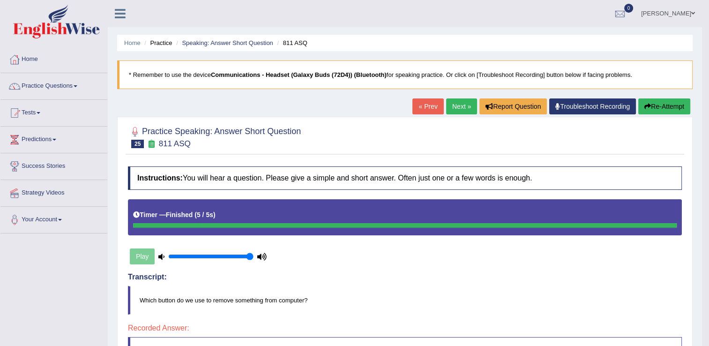
click at [456, 105] on link "Next »" at bounding box center [461, 106] width 31 height 16
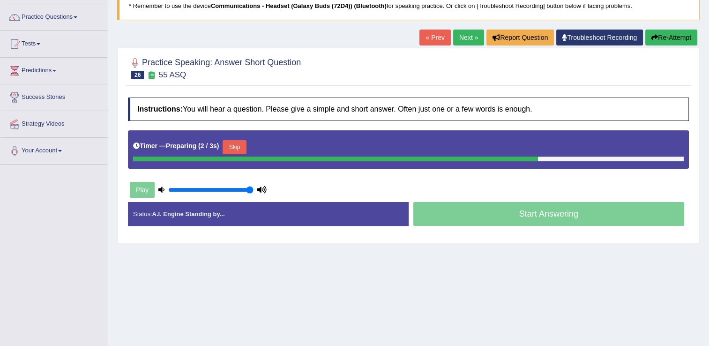
scroll to position [70, 0]
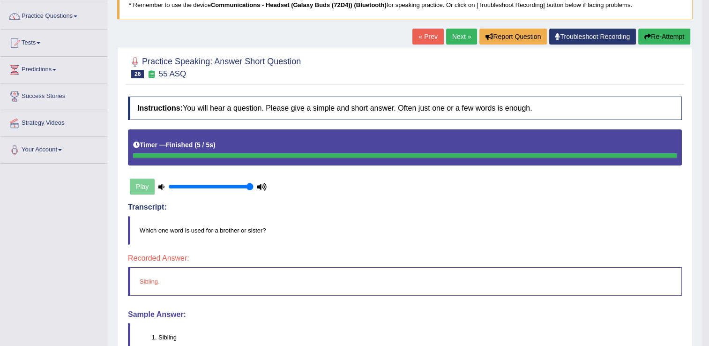
drag, startPoint x: 714, startPoint y: 173, endPoint x: 711, endPoint y: 202, distance: 28.8
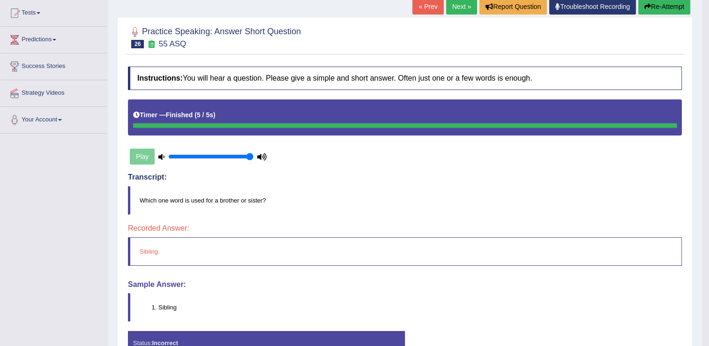
scroll to position [84, 0]
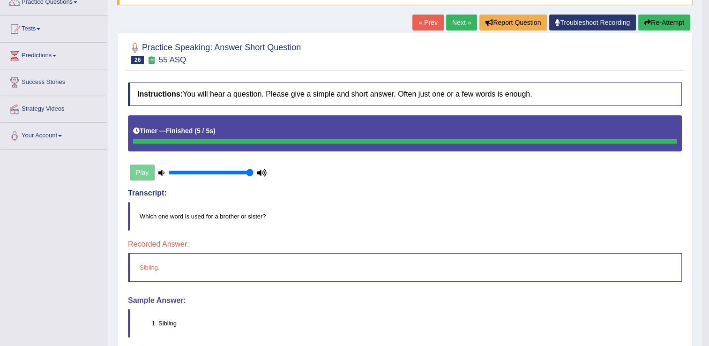
click at [467, 23] on link "Next »" at bounding box center [461, 23] width 31 height 16
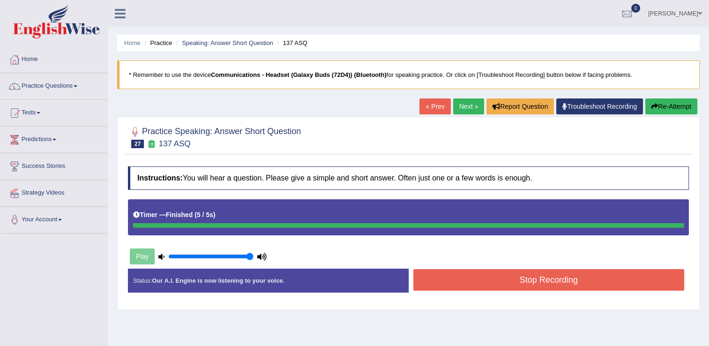
scroll to position [27, 0]
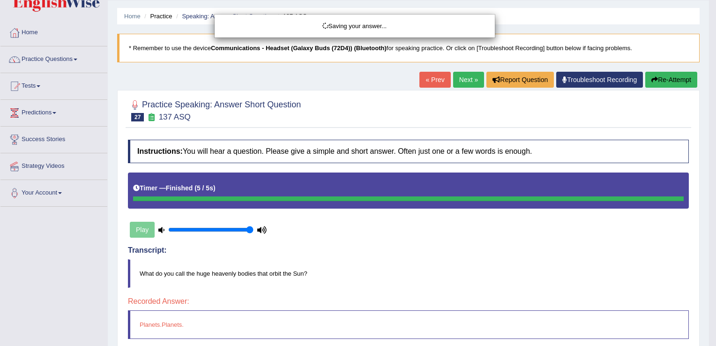
drag, startPoint x: 711, startPoint y: 175, endPoint x: 716, endPoint y: 253, distance: 77.5
click at [709, 253] on html "Toggle navigation Home Practice Questions Speaking Practice Read Aloud Repeat S…" at bounding box center [358, 146] width 716 height 346
click at [709, 217] on body "Toggle navigation Home Practice Questions Speaking Practice Read Aloud Repeat S…" at bounding box center [358, 146] width 716 height 346
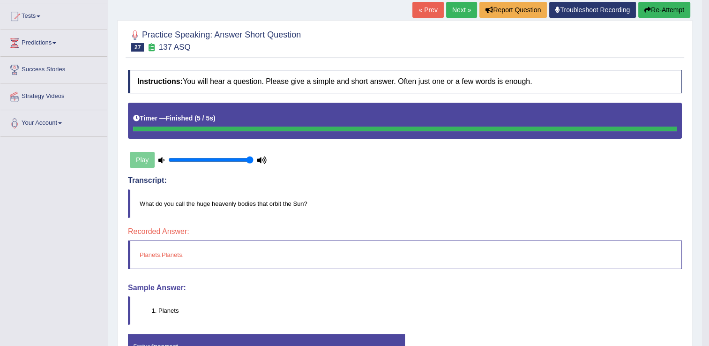
scroll to position [0, 0]
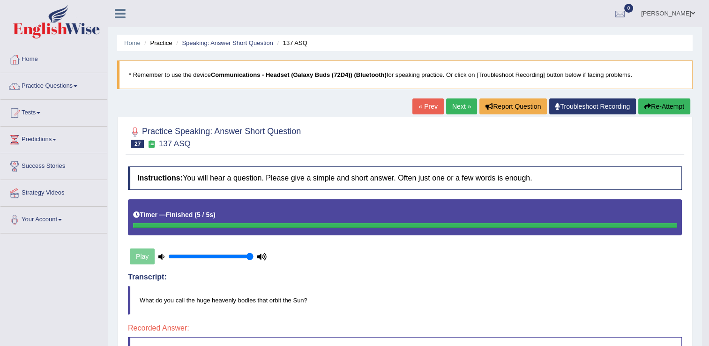
click at [466, 106] on link "Next »" at bounding box center [461, 106] width 31 height 16
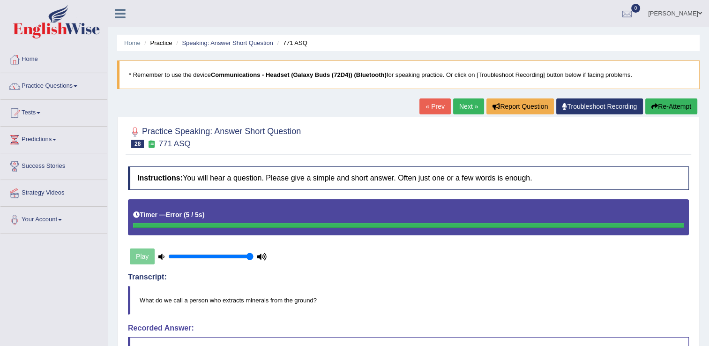
click at [463, 108] on link "Next »" at bounding box center [468, 106] width 31 height 16
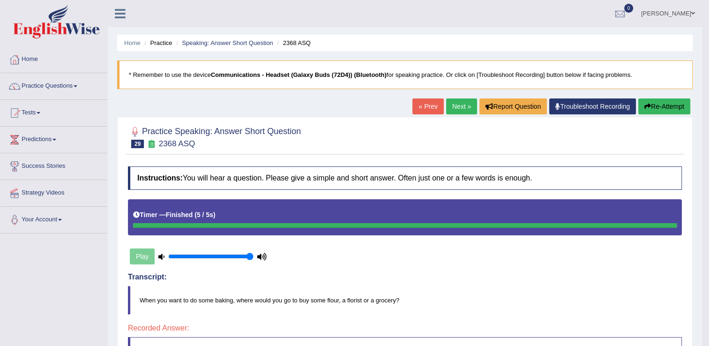
click at [459, 105] on link "Next »" at bounding box center [461, 106] width 31 height 16
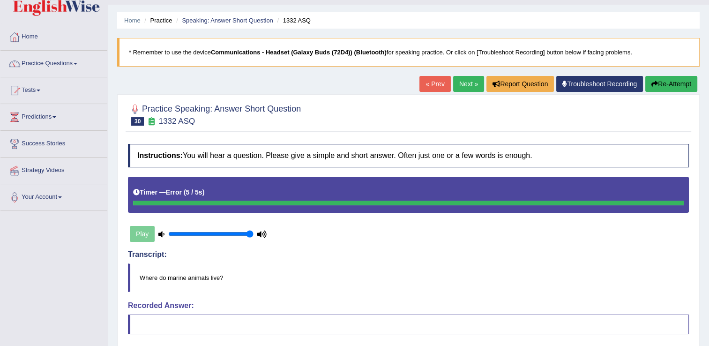
scroll to position [22, 0]
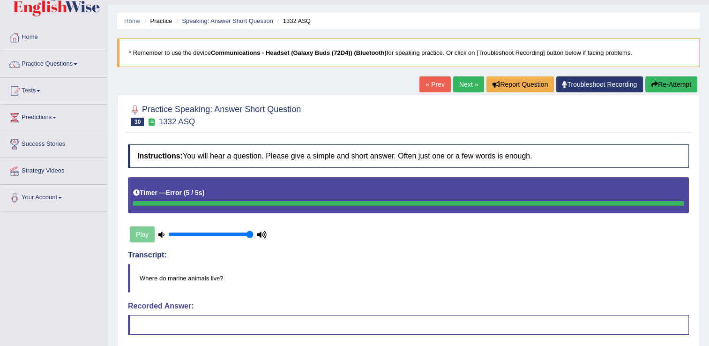
click at [466, 82] on link "Next »" at bounding box center [468, 84] width 31 height 16
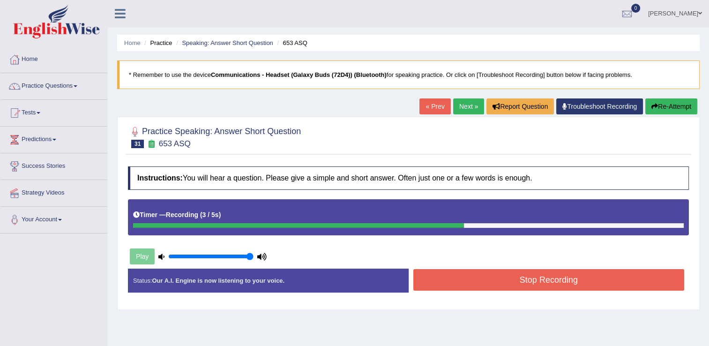
click at [435, 274] on button "Stop Recording" at bounding box center [548, 280] width 271 height 22
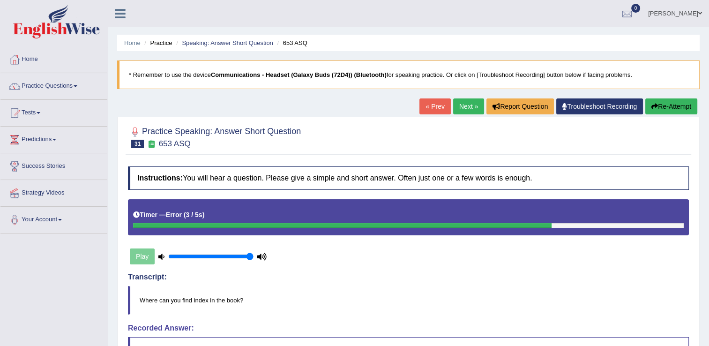
click at [476, 104] on link "Next »" at bounding box center [468, 106] width 31 height 16
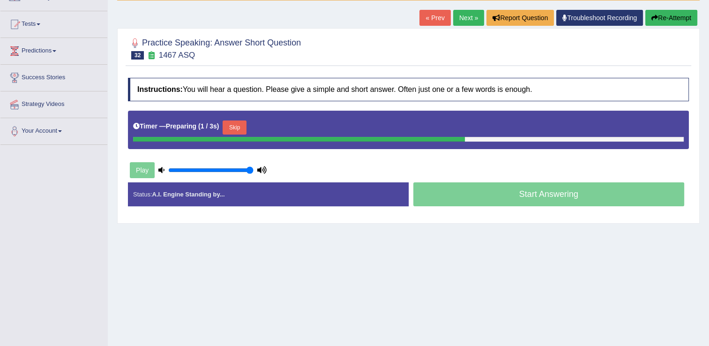
scroll to position [90, 0]
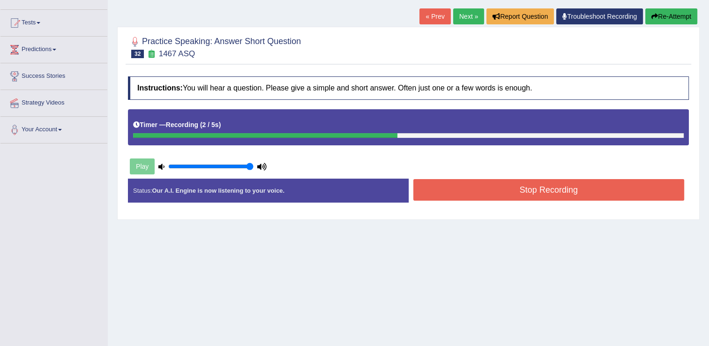
click at [587, 180] on button "Stop Recording" at bounding box center [548, 190] width 271 height 22
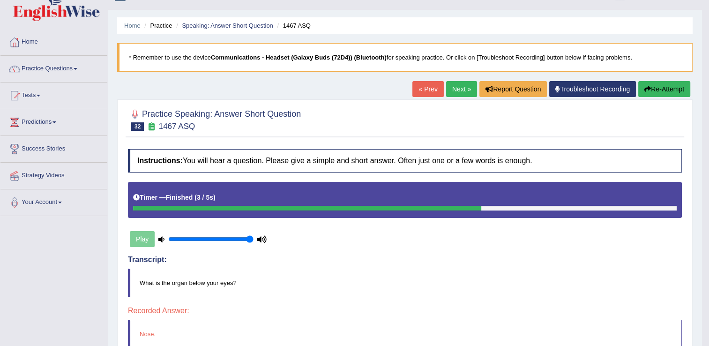
scroll to position [0, 0]
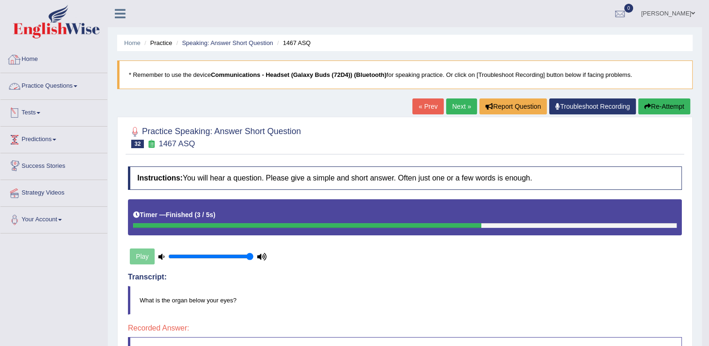
click at [84, 87] on link "Practice Questions" at bounding box center [53, 84] width 107 height 23
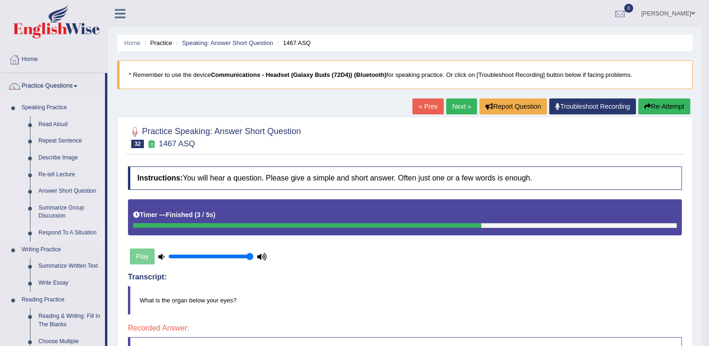
click at [74, 232] on link "Respond To A Situation" at bounding box center [69, 233] width 71 height 17
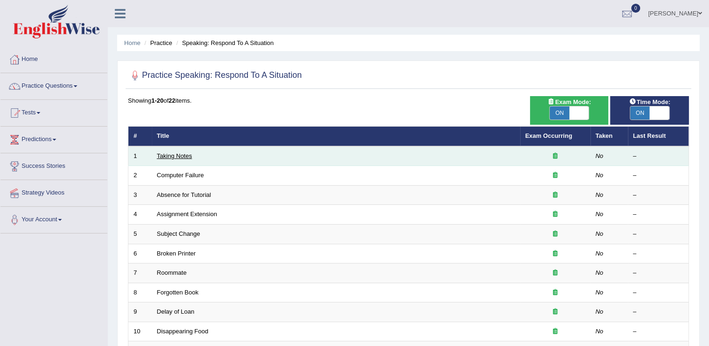
click at [173, 152] on link "Taking Notes" at bounding box center [174, 155] width 35 height 7
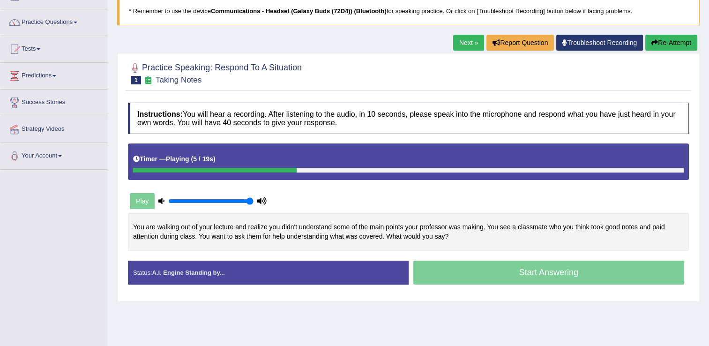
scroll to position [65, 0]
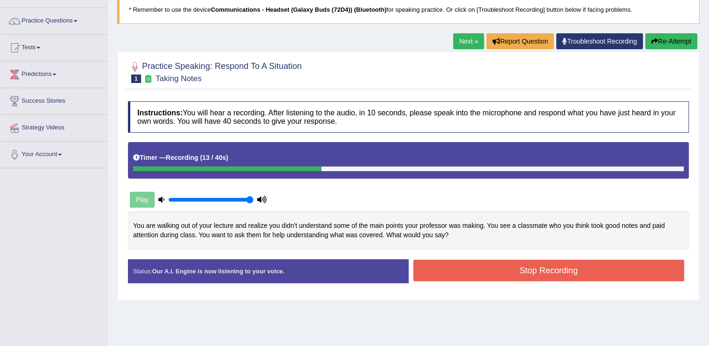
click at [463, 274] on button "Stop Recording" at bounding box center [548, 271] width 271 height 22
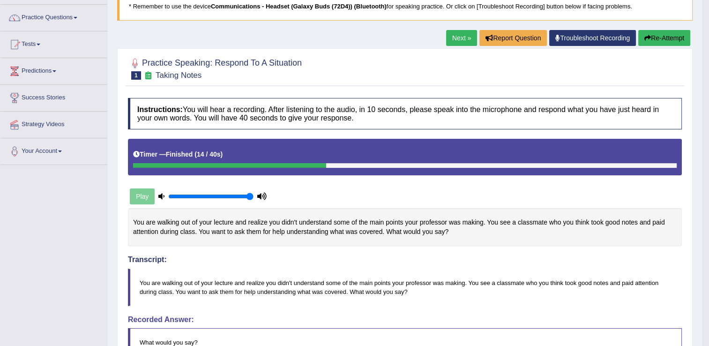
scroll to position [0, 0]
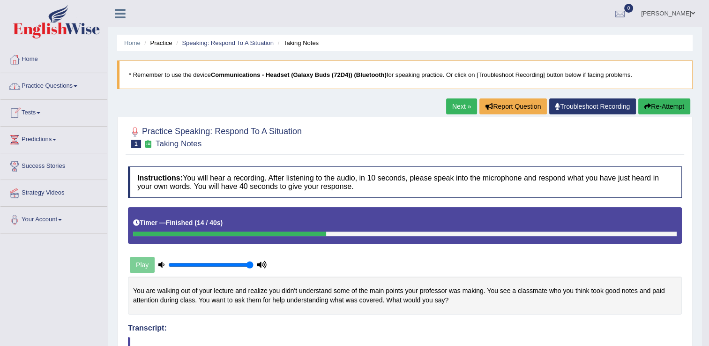
click at [84, 84] on link "Practice Questions" at bounding box center [53, 84] width 107 height 23
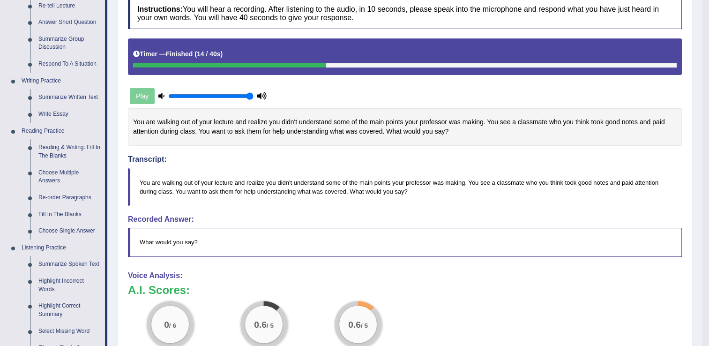
scroll to position [212, 0]
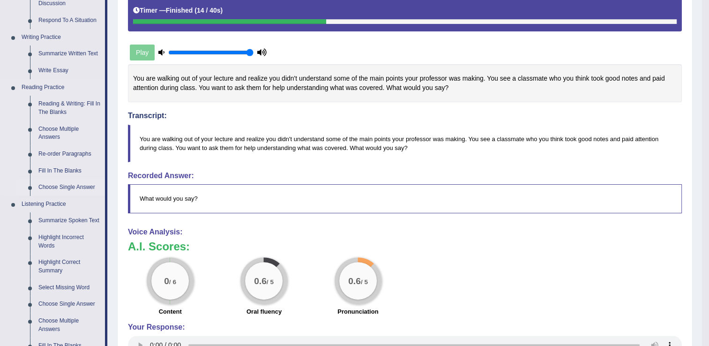
click at [54, 185] on link "Choose Single Answer" at bounding box center [69, 187] width 71 height 17
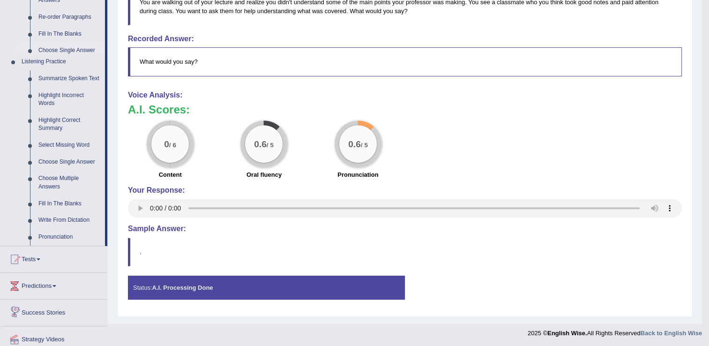
scroll to position [350, 0]
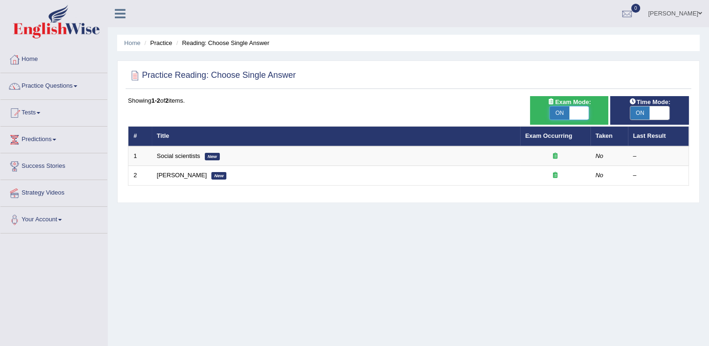
click at [581, 117] on span at bounding box center [580, 112] width 20 height 13
checkbox input "false"
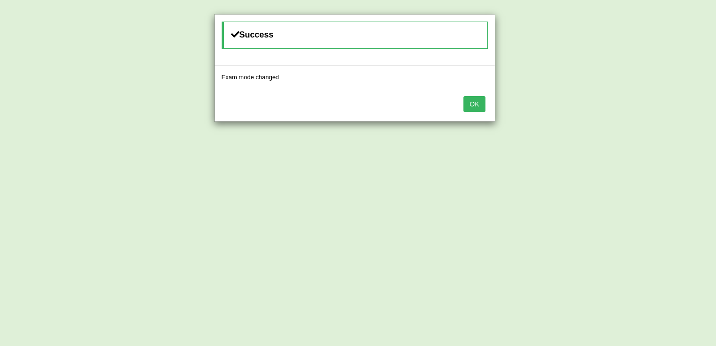
click at [473, 98] on button "OK" at bounding box center [475, 104] width 22 height 16
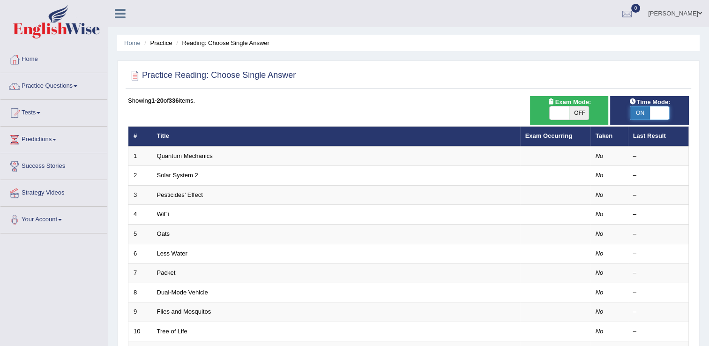
click at [657, 113] on span at bounding box center [660, 112] width 20 height 13
checkbox input "false"
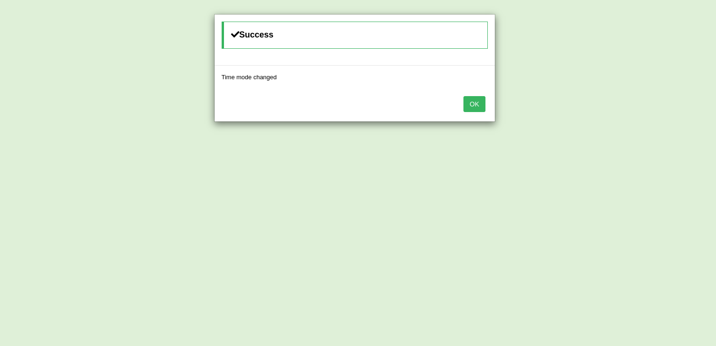
click at [479, 99] on button "OK" at bounding box center [475, 104] width 22 height 16
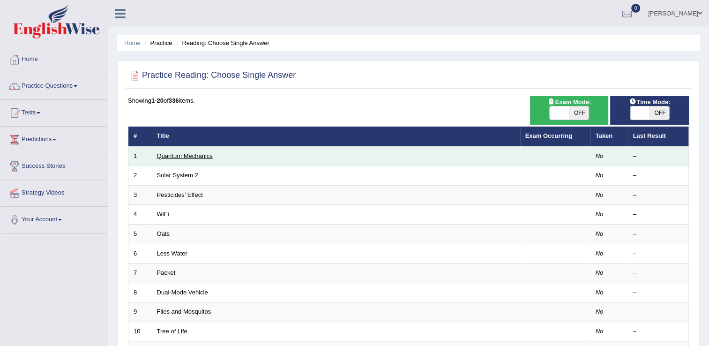
click at [193, 158] on link "Quantum Mechanics" at bounding box center [185, 155] width 56 height 7
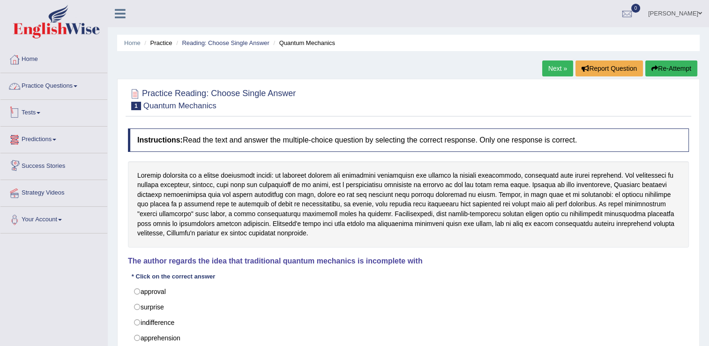
click at [77, 79] on link "Practice Questions" at bounding box center [53, 84] width 107 height 23
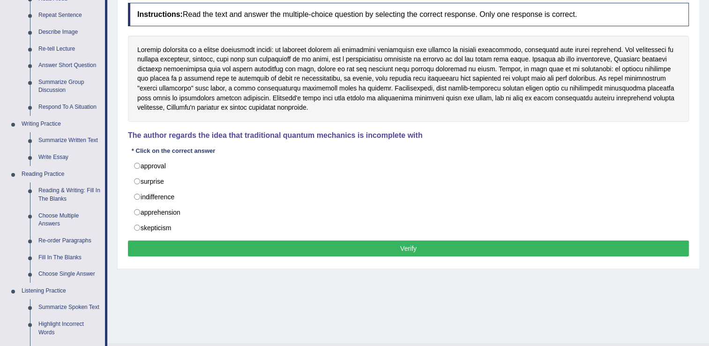
scroll to position [129, 0]
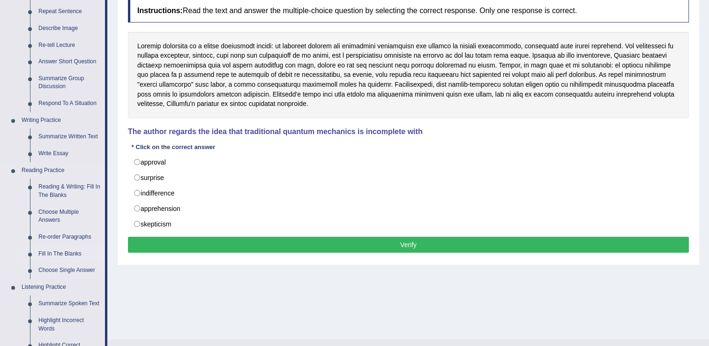
click at [56, 253] on link "Fill In The Blanks" at bounding box center [69, 254] width 71 height 17
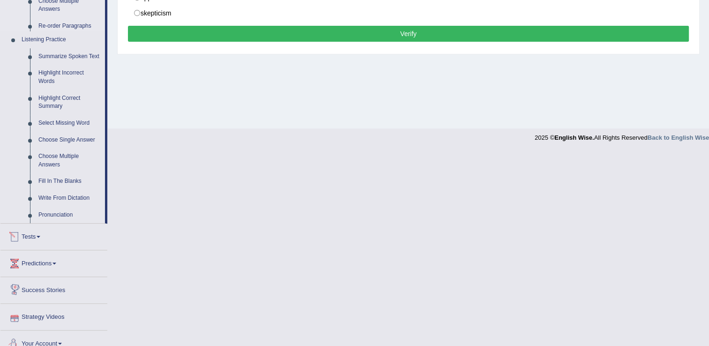
scroll to position [292, 0]
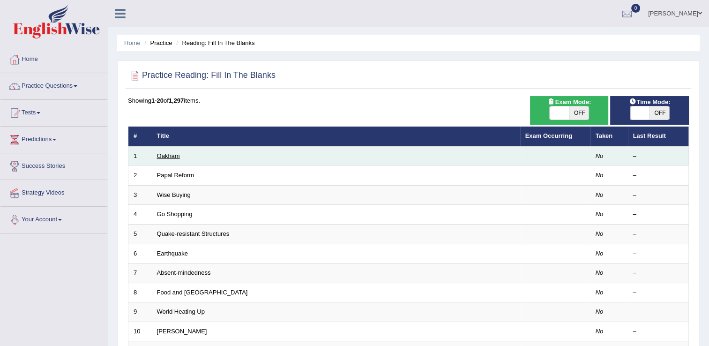
click at [164, 158] on link "Oakham" at bounding box center [168, 155] width 23 height 7
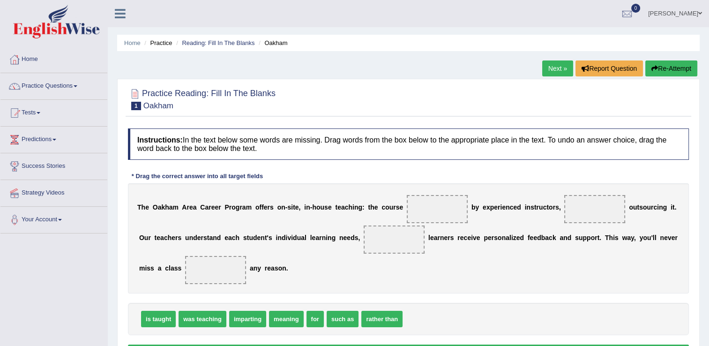
click at [407, 202] on span at bounding box center [437, 209] width 61 height 28
click at [411, 210] on span at bounding box center [437, 209] width 61 height 28
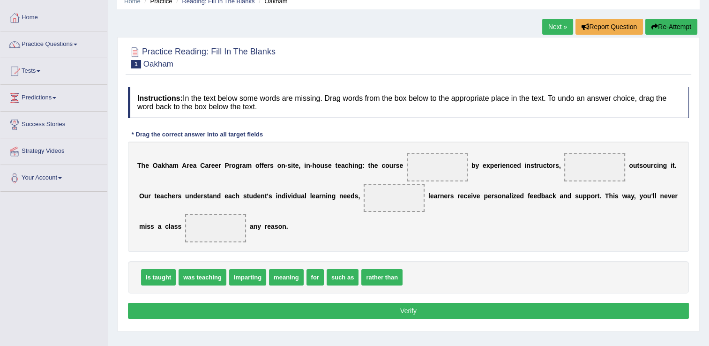
scroll to position [50, 0]
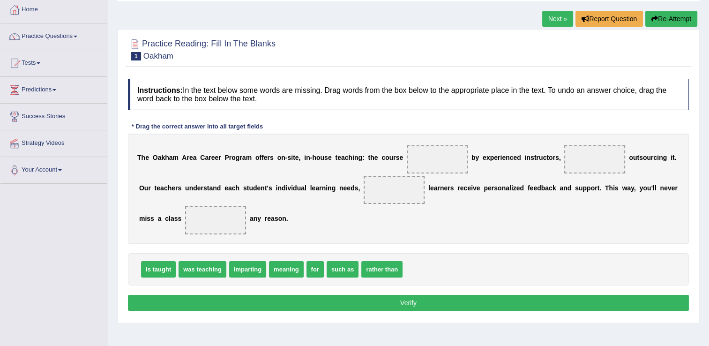
click at [416, 166] on span at bounding box center [437, 159] width 61 height 28
click at [407, 152] on span at bounding box center [437, 159] width 61 height 28
click at [74, 33] on link "Practice Questions" at bounding box center [53, 34] width 107 height 23
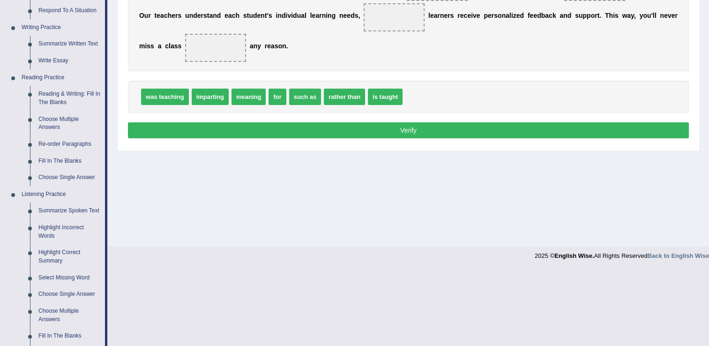
scroll to position [225, 0]
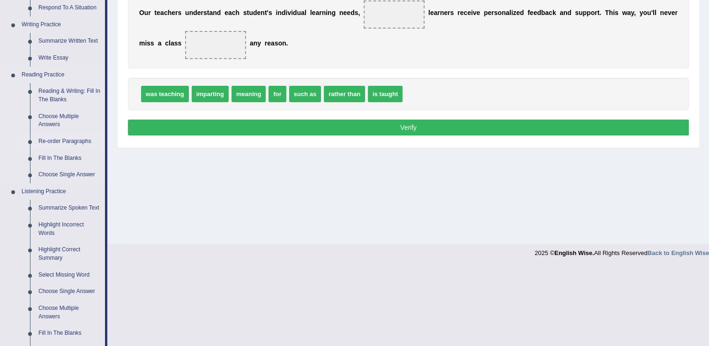
click at [66, 141] on link "Re-order Paragraphs" at bounding box center [69, 141] width 71 height 17
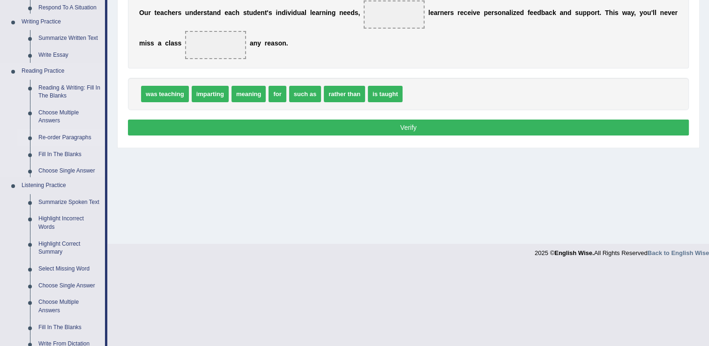
scroll to position [146, 0]
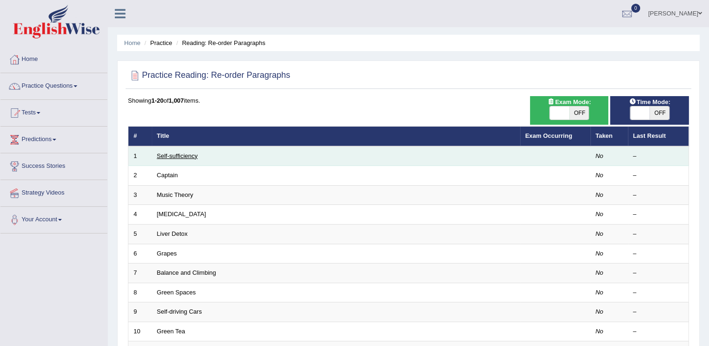
click at [165, 153] on link "Self-sufficiency" at bounding box center [177, 155] width 41 height 7
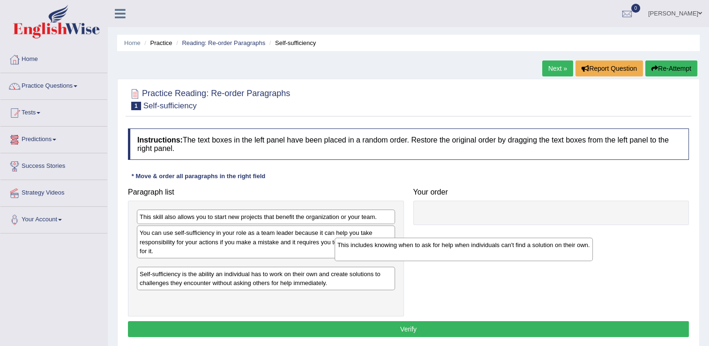
drag, startPoint x: 196, startPoint y: 232, endPoint x: 404, endPoint y: 260, distance: 210.0
click at [404, 260] on div "This includes knowing when to ask for help when individuals can't find a soluti…" at bounding box center [464, 249] width 258 height 23
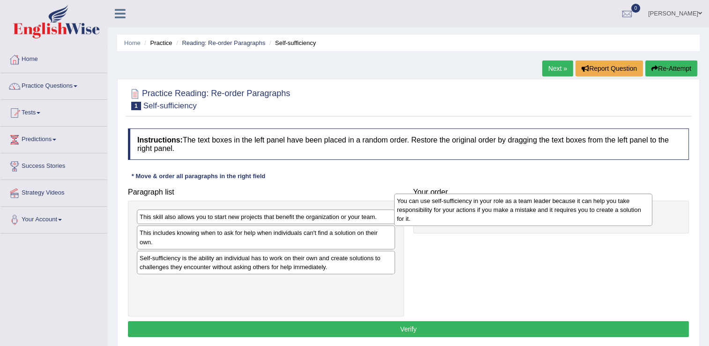
drag, startPoint x: 343, startPoint y: 243, endPoint x: 623, endPoint y: 224, distance: 281.0
click at [623, 224] on div "You can use self-sufficiency in your role as a team leader because it can help …" at bounding box center [523, 210] width 258 height 32
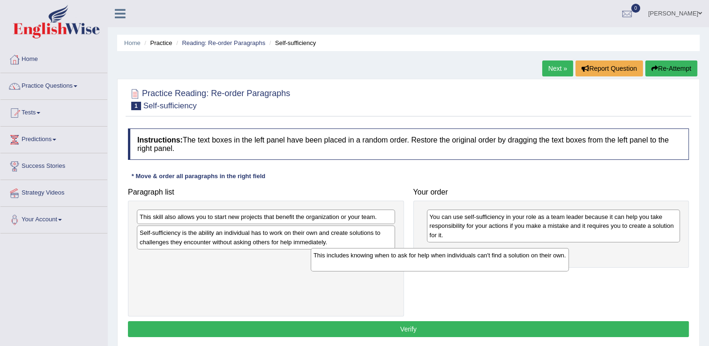
drag, startPoint x: 356, startPoint y: 237, endPoint x: 564, endPoint y: 246, distance: 207.9
click at [564, 248] on div "This includes knowing when to ask for help when individuals can't find a soluti…" at bounding box center [440, 259] width 258 height 23
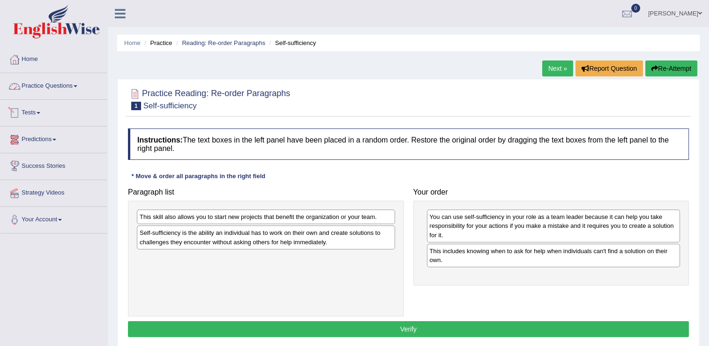
click at [68, 82] on link "Practice Questions" at bounding box center [53, 84] width 107 height 23
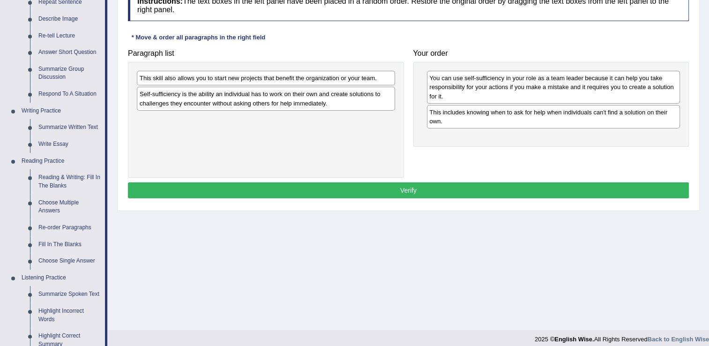
scroll to position [150, 0]
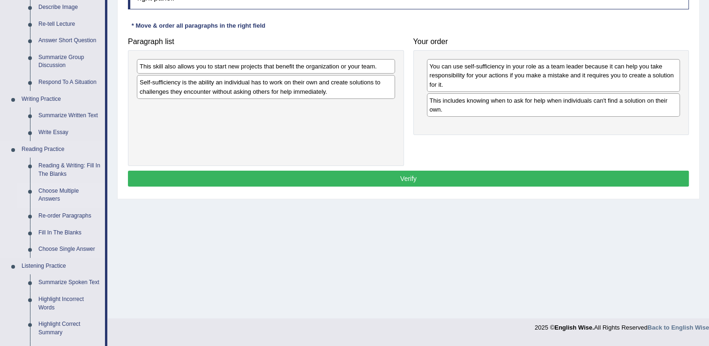
click at [36, 195] on link "Choose Multiple Answers" at bounding box center [69, 195] width 71 height 25
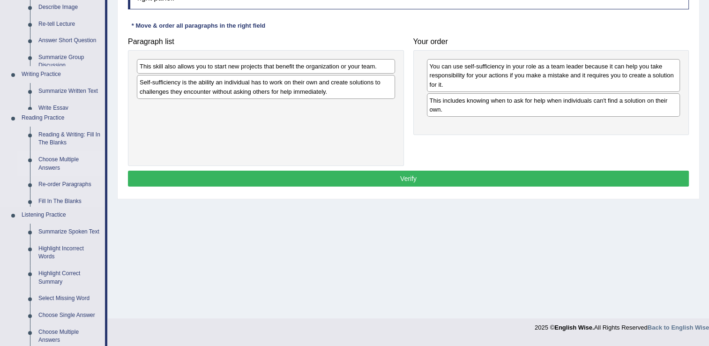
scroll to position [146, 0]
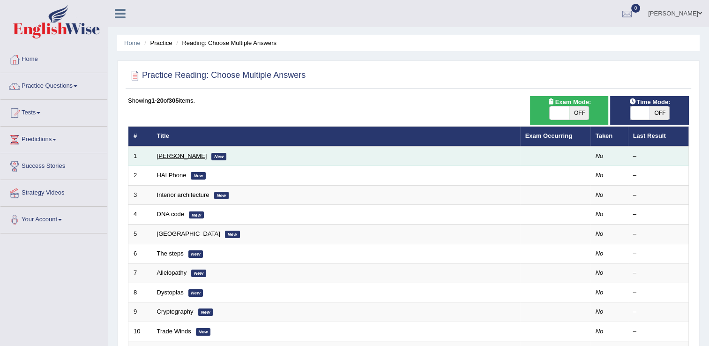
click at [157, 154] on link "[PERSON_NAME]" at bounding box center [182, 155] width 50 height 7
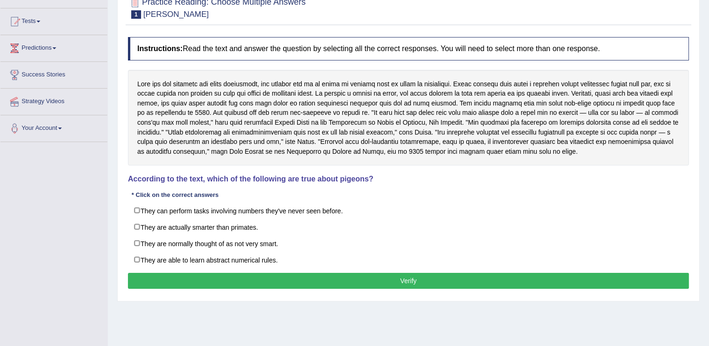
scroll to position [92, 0]
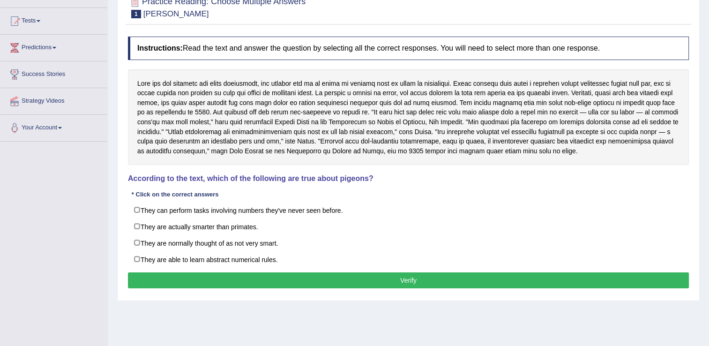
drag, startPoint x: 703, startPoint y: 135, endPoint x: 704, endPoint y: 107, distance: 28.1
click at [704, 107] on div "Home Practice Reading: Choose Multiple Answers [PERSON_NAME] Next » Report Ques…" at bounding box center [408, 142] width 601 height 469
drag, startPoint x: 704, startPoint y: 107, endPoint x: 700, endPoint y: 100, distance: 7.8
click at [700, 100] on div "Home Practice Reading: Choose Multiple Answers [PERSON_NAME] Next » Report Ques…" at bounding box center [408, 142] width 601 height 469
drag, startPoint x: 700, startPoint y: 100, endPoint x: 710, endPoint y: 93, distance: 12.1
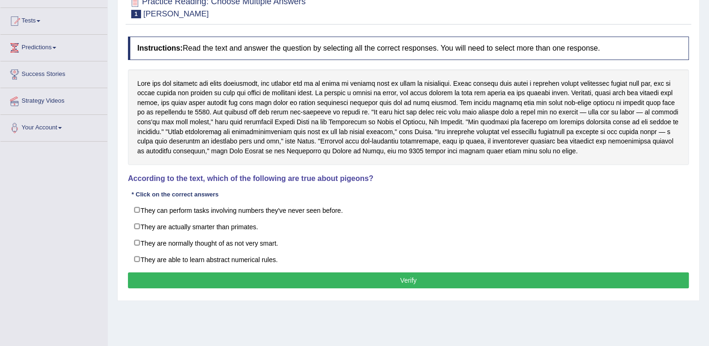
click at [709, 93] on html "Toggle navigation Home Practice Questions Speaking Practice Read Aloud Repeat S…" at bounding box center [354, 81] width 709 height 346
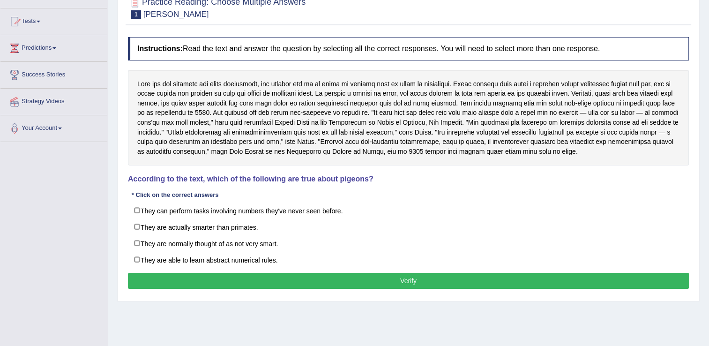
scroll to position [24, 0]
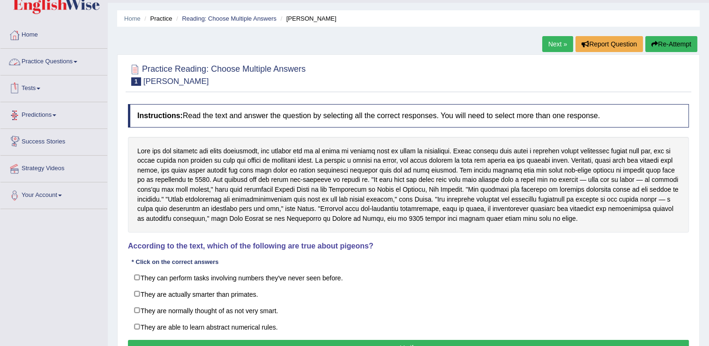
click at [76, 59] on link "Practice Questions" at bounding box center [53, 60] width 107 height 23
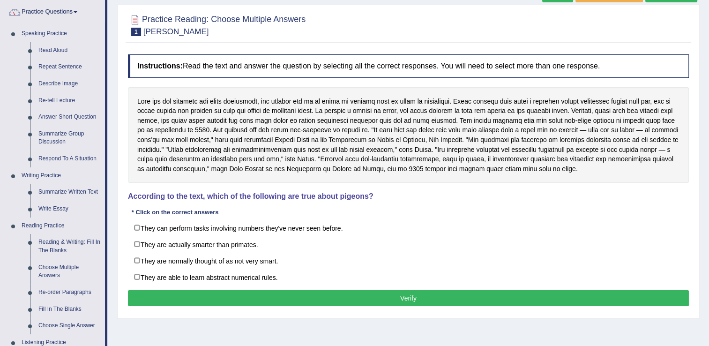
scroll to position [76, 0]
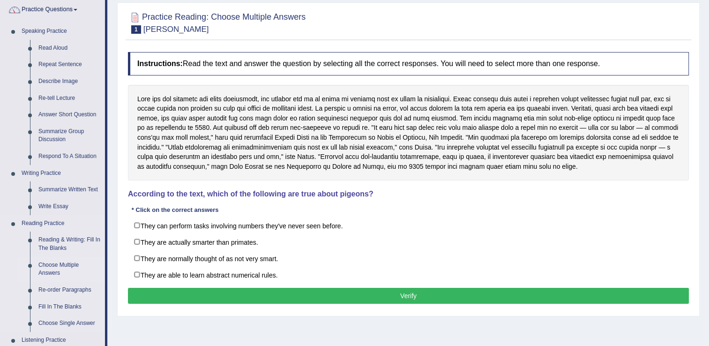
click at [60, 268] on link "Choose Multiple Answers" at bounding box center [69, 269] width 71 height 25
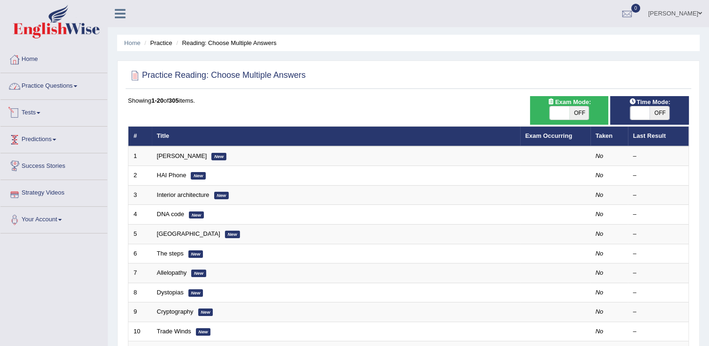
click at [78, 91] on link "Practice Questions" at bounding box center [53, 84] width 107 height 23
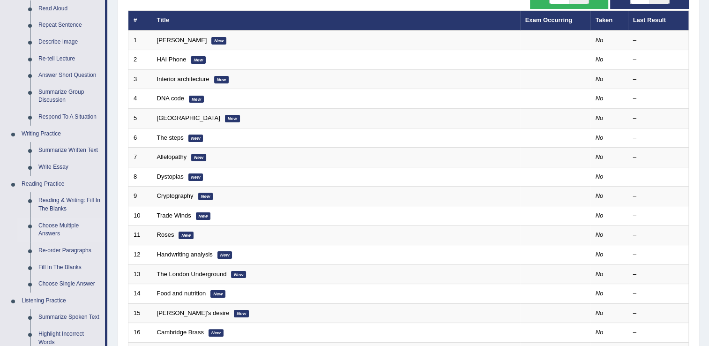
scroll to position [117, 0]
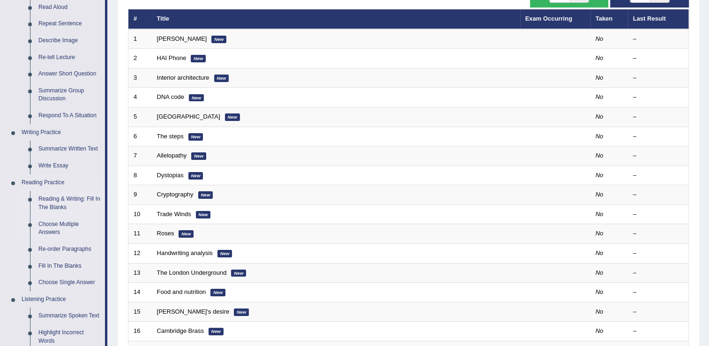
click at [87, 203] on link "Reading & Writing: Fill In The Blanks" at bounding box center [69, 203] width 71 height 25
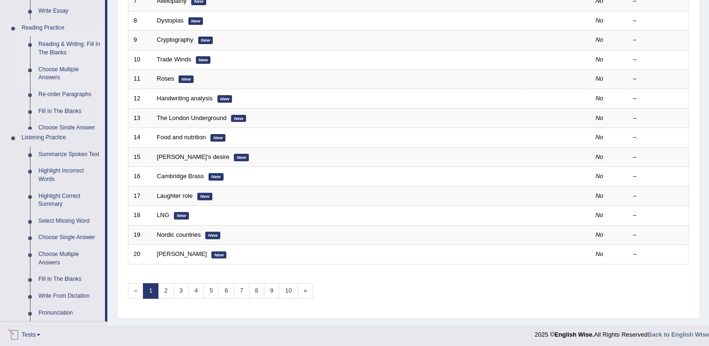
scroll to position [375, 0]
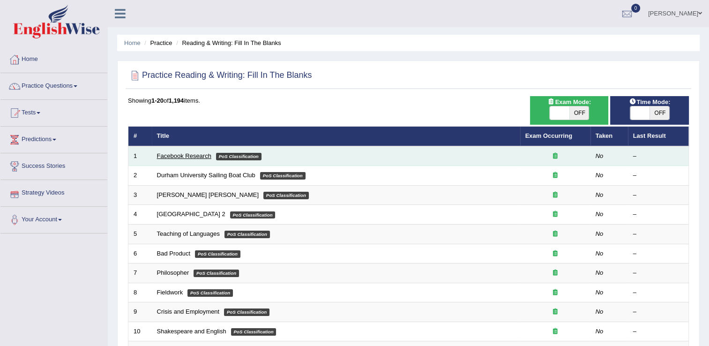
click at [197, 153] on link "Facebook Research" at bounding box center [184, 155] width 54 height 7
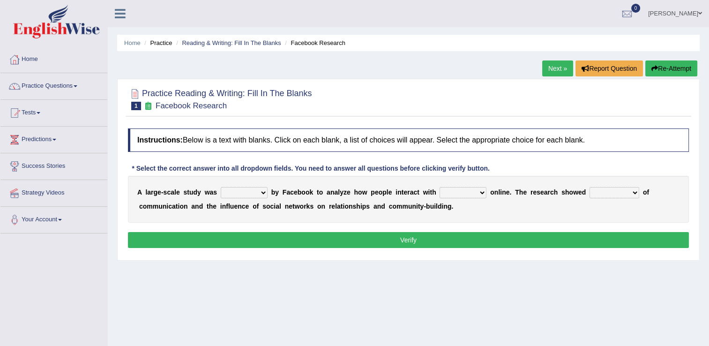
click at [234, 193] on select "surveyed had asked made" at bounding box center [244, 192] width 47 height 11
click at [67, 78] on link "Practice Questions" at bounding box center [53, 84] width 107 height 23
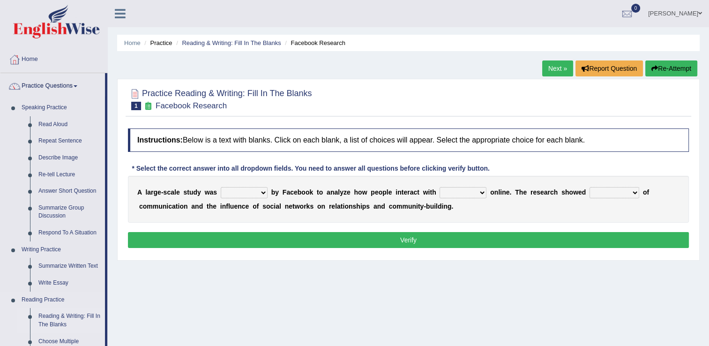
click at [57, 322] on link "Reading & Writing: Fill In The Blanks" at bounding box center [69, 320] width 71 height 25
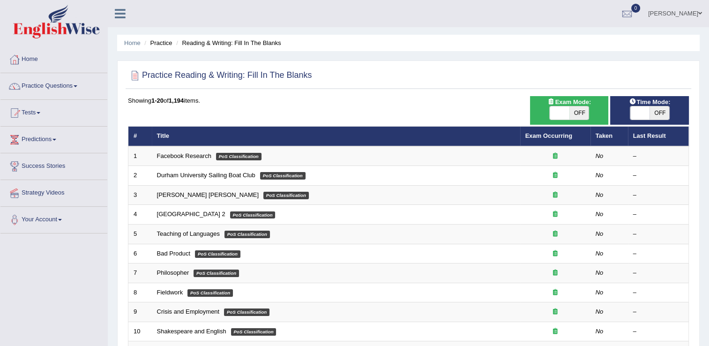
scroll to position [272, 0]
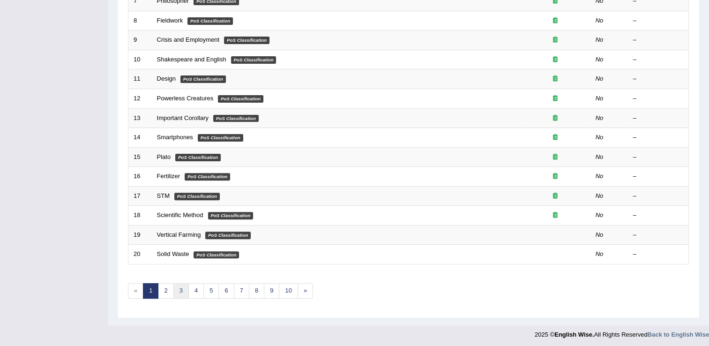
click at [185, 292] on link "3" at bounding box center [180, 290] width 15 height 15
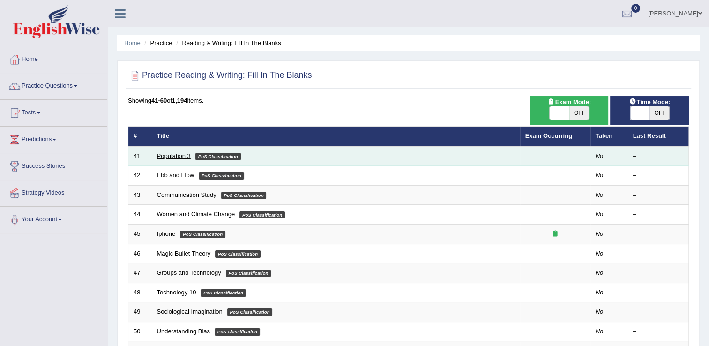
click at [171, 154] on link "Population 3" at bounding box center [174, 155] width 34 height 7
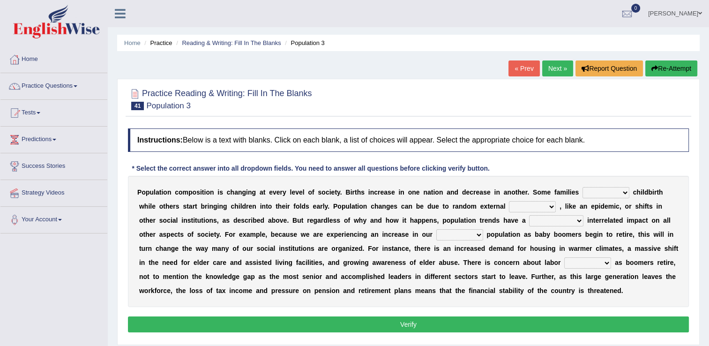
click at [593, 195] on select "demand default deliver delay" at bounding box center [606, 192] width 47 height 11
select select "delay"
click at [583, 187] on select "demand default deliver delay" at bounding box center [606, 192] width 47 height 11
click at [509, 208] on select "variations fortune formation forces" at bounding box center [532, 206] width 47 height 11
select select "forces"
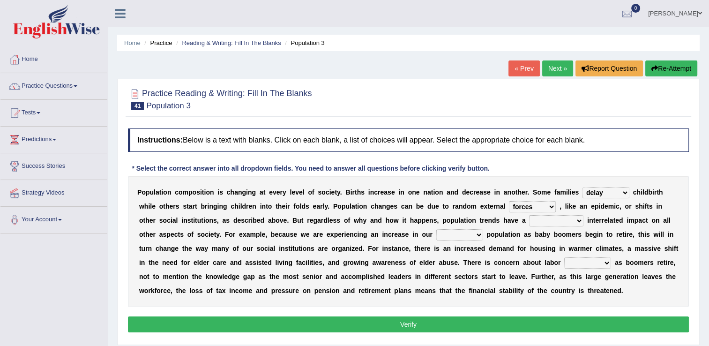
click at [509, 201] on select "variations fortune formation forces" at bounding box center [532, 206] width 47 height 11
click at [509, 210] on select "variations fortune formation forces" at bounding box center [532, 206] width 47 height 11
click at [529, 222] on select "tremendous tenuous tremulous spontaneous" at bounding box center [556, 220] width 54 height 11
select select "tremendous"
click at [529, 215] on select "tremendous tenuous tremulous spontaneous" at bounding box center [556, 220] width 54 height 11
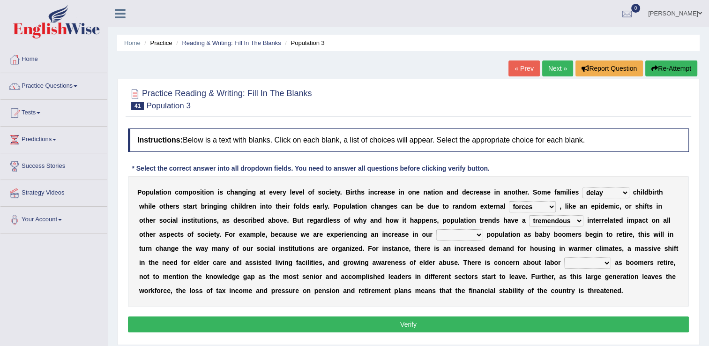
click at [529, 219] on select "tremendous tenuous tremulous spontaneous" at bounding box center [556, 220] width 54 height 11
click at [313, 242] on div "P o p u l a t i o n c o m p o s i t i o n i s c h a n g i n g a t e v e r y l e…" at bounding box center [408, 241] width 561 height 131
click at [436, 236] on select "tertiary senior junior primary" at bounding box center [459, 234] width 47 height 11
select select "senior"
click at [436, 229] on select "tertiary senior junior primary" at bounding box center [459, 234] width 47 height 11
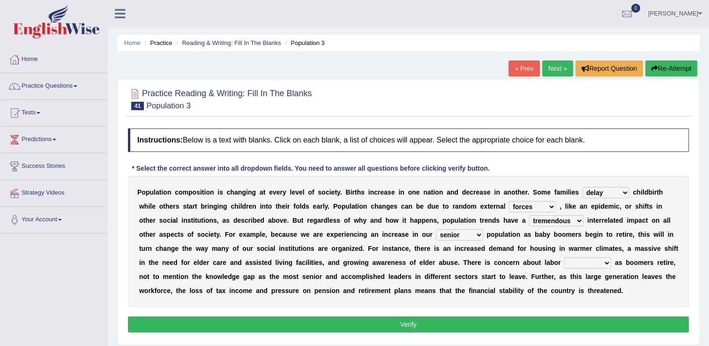
click at [564, 263] on select "shortcuts shortfalls shortages shorthand" at bounding box center [587, 262] width 47 height 11
select select "shortfalls"
click at [564, 257] on select "shortcuts shortfalls shortages shorthand" at bounding box center [587, 262] width 47 height 11
click at [403, 328] on button "Verify" at bounding box center [408, 324] width 561 height 16
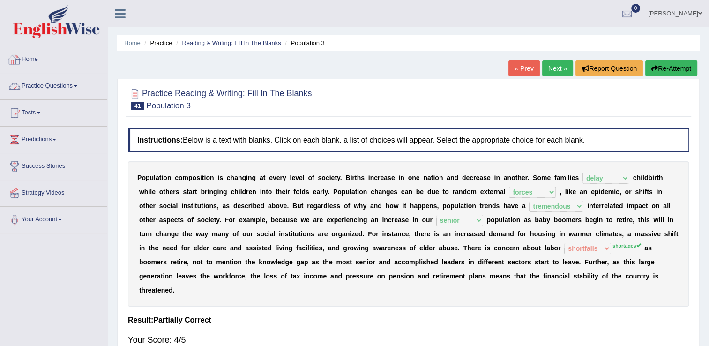
click at [54, 83] on link "Practice Questions" at bounding box center [53, 84] width 107 height 23
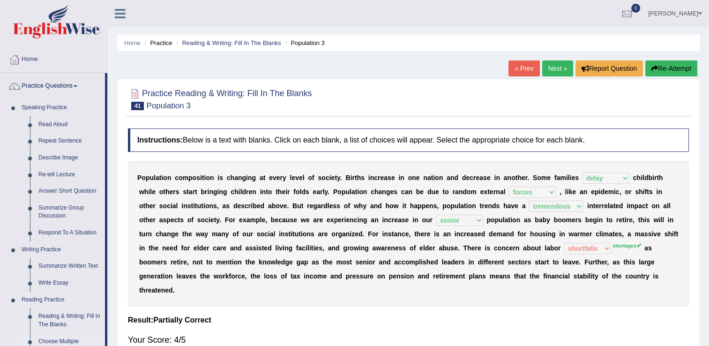
click at [55, 338] on link "Choose Multiple Answers" at bounding box center [69, 345] width 71 height 25
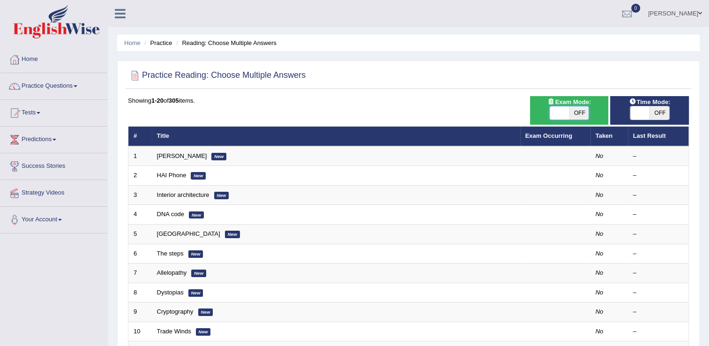
click at [555, 118] on span at bounding box center [560, 112] width 20 height 13
checkbox input "true"
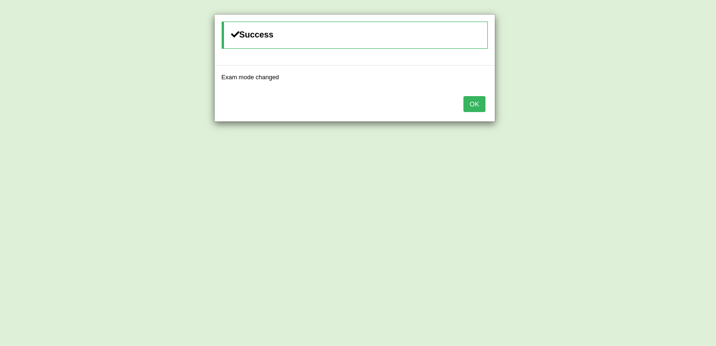
click at [481, 108] on button "OK" at bounding box center [475, 104] width 22 height 16
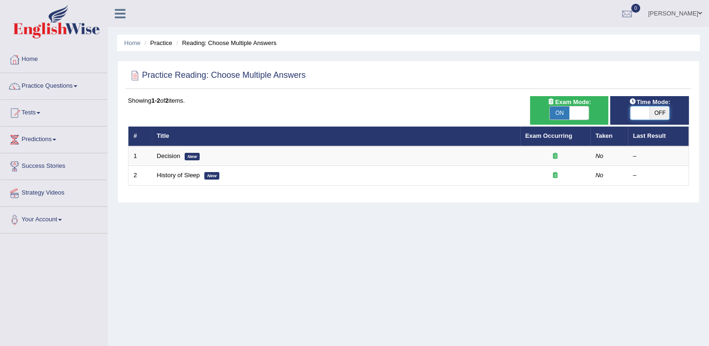
click at [636, 115] on span at bounding box center [641, 112] width 20 height 13
checkbox input "true"
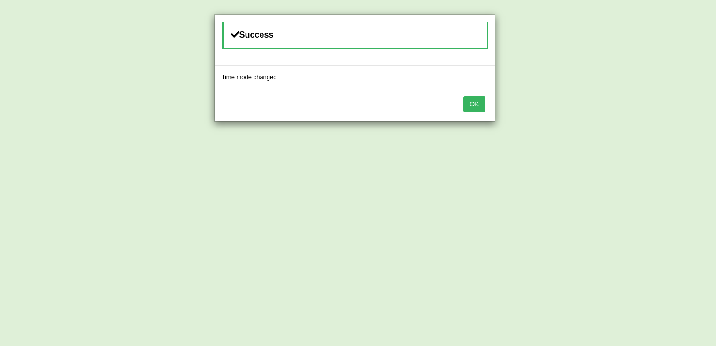
click at [479, 102] on button "OK" at bounding box center [475, 104] width 22 height 16
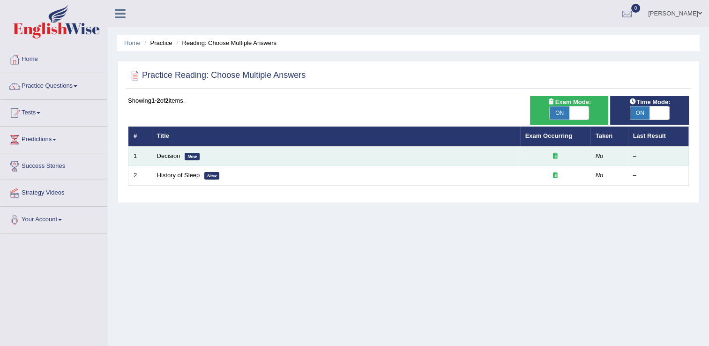
click at [381, 158] on td "Decision New" at bounding box center [336, 156] width 368 height 20
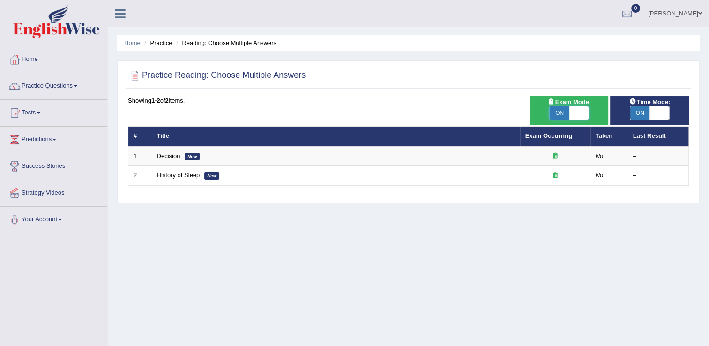
click at [580, 113] on span at bounding box center [580, 112] width 20 height 13
checkbox input "false"
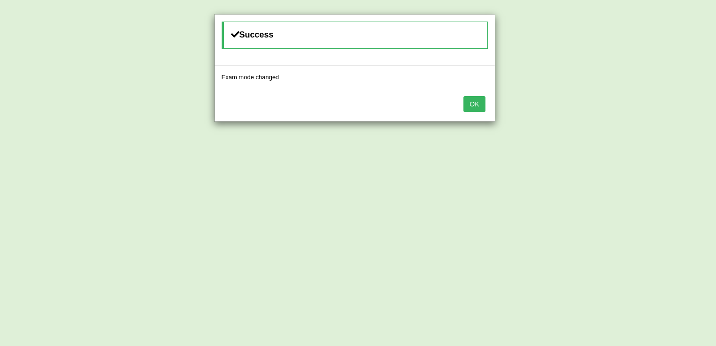
click at [475, 107] on button "OK" at bounding box center [475, 104] width 22 height 16
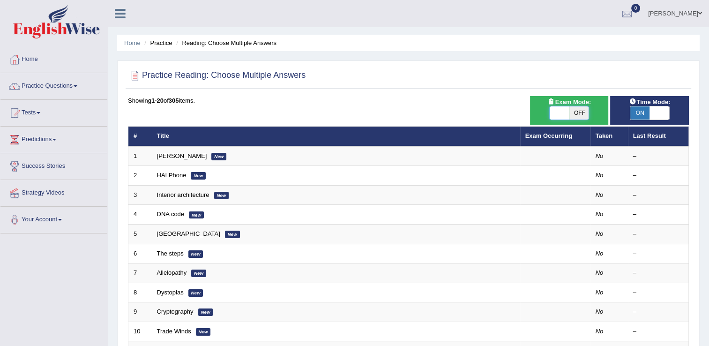
click at [555, 116] on span at bounding box center [560, 112] width 20 height 13
checkbox input "true"
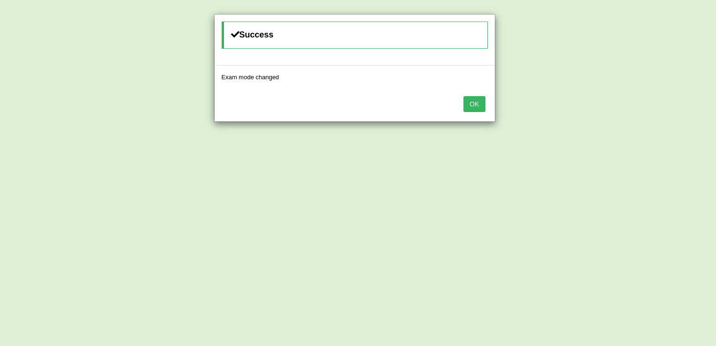
click at [473, 109] on button "OK" at bounding box center [475, 104] width 22 height 16
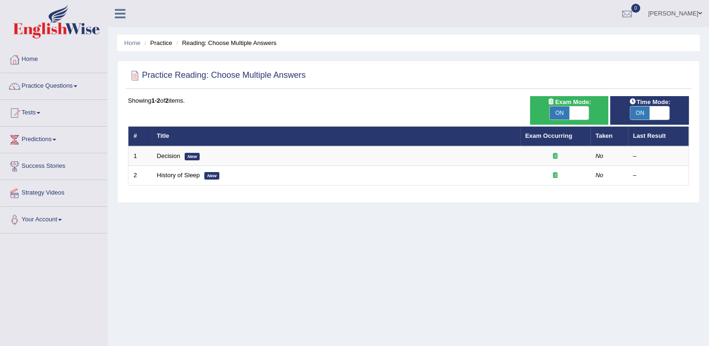
click at [169, 153] on link "Decision" at bounding box center [168, 155] width 23 height 7
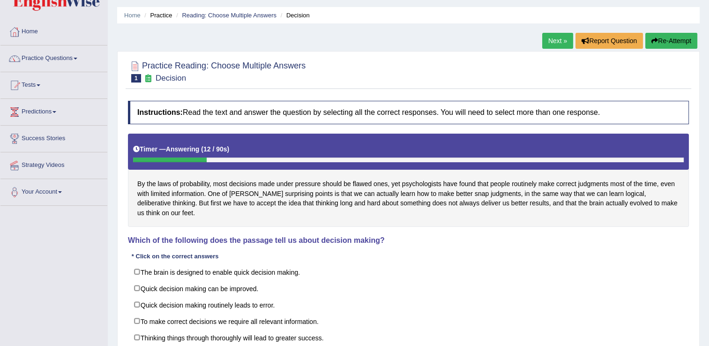
scroll to position [40, 0]
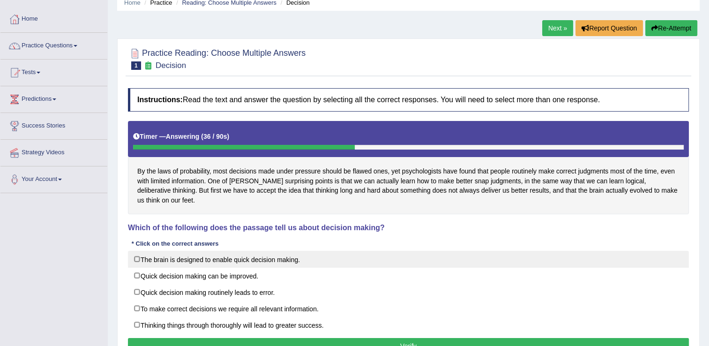
click at [138, 257] on label "The brain is designed to enable quick decision making." at bounding box center [408, 259] width 561 height 17
checkbox input "true"
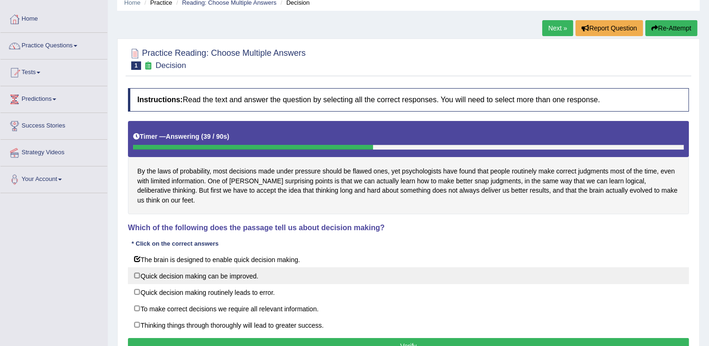
click at [135, 274] on label "Quick decision making can be improved." at bounding box center [408, 275] width 561 height 17
checkbox input "true"
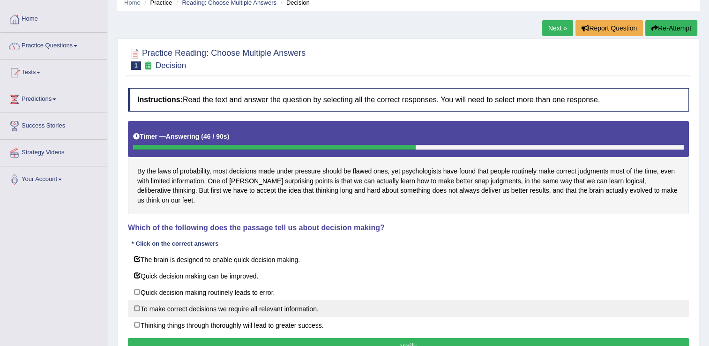
click at [137, 306] on label "To make correct decisions we require all relevant information." at bounding box center [408, 308] width 561 height 17
checkbox input "true"
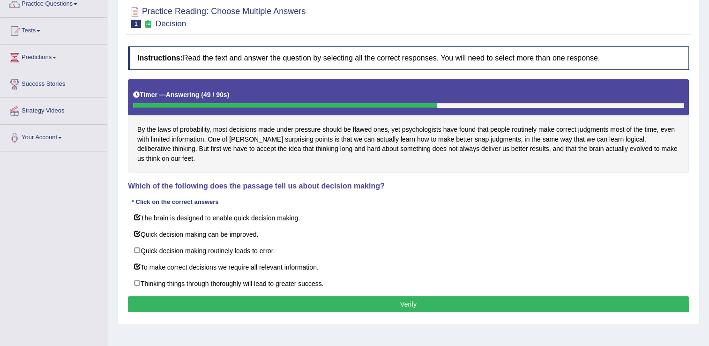
scroll to position [86, 0]
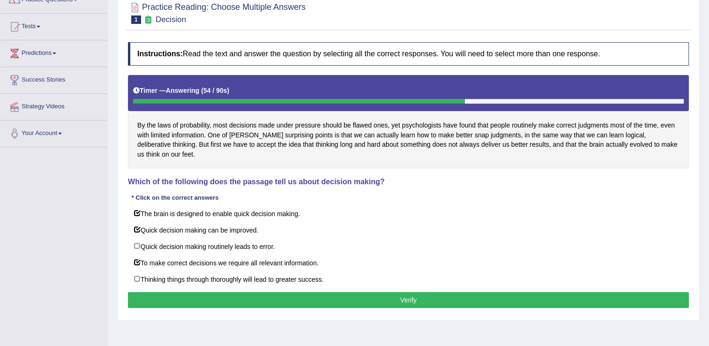
click at [258, 297] on button "Verify" at bounding box center [408, 300] width 561 height 16
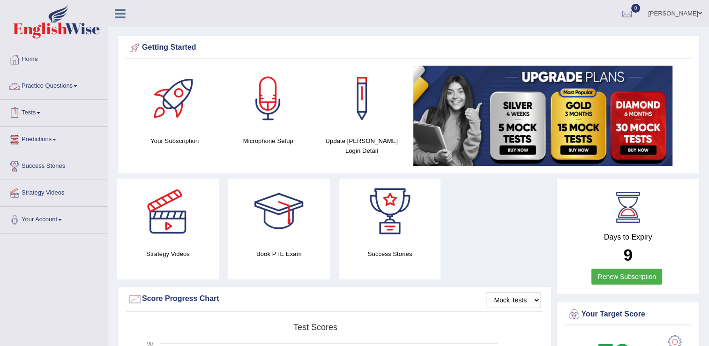
click at [48, 86] on link "Practice Questions" at bounding box center [53, 84] width 107 height 23
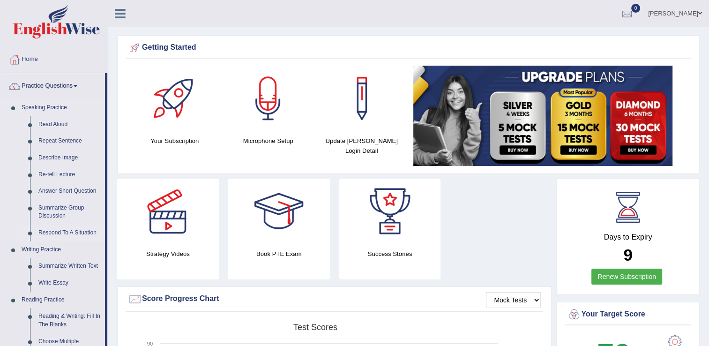
click at [62, 233] on link "Respond To A Situation" at bounding box center [69, 233] width 71 height 17
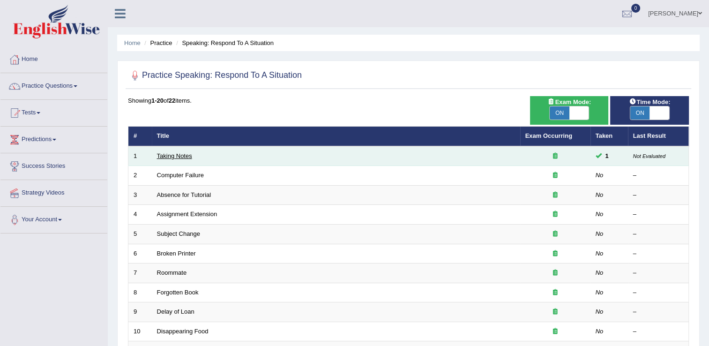
click at [165, 158] on link "Taking Notes" at bounding box center [174, 155] width 35 height 7
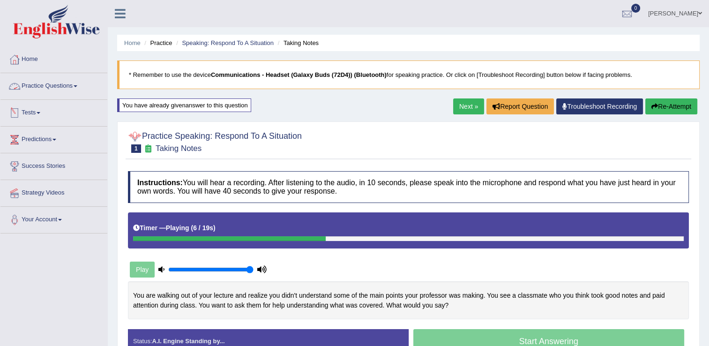
click at [53, 92] on link "Practice Questions" at bounding box center [53, 84] width 107 height 23
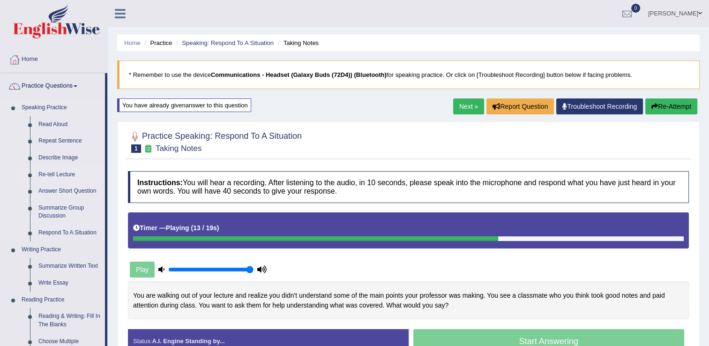
click at [58, 177] on link "Re-tell Lecture" at bounding box center [69, 174] width 71 height 17
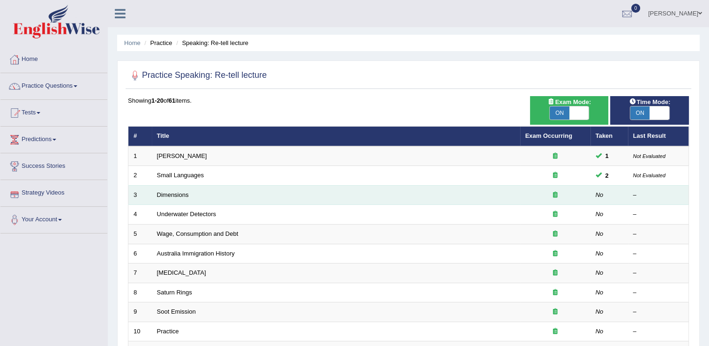
click at [182, 198] on td "Dimensions" at bounding box center [336, 195] width 368 height 20
click at [182, 196] on link "Dimensions" at bounding box center [173, 194] width 32 height 7
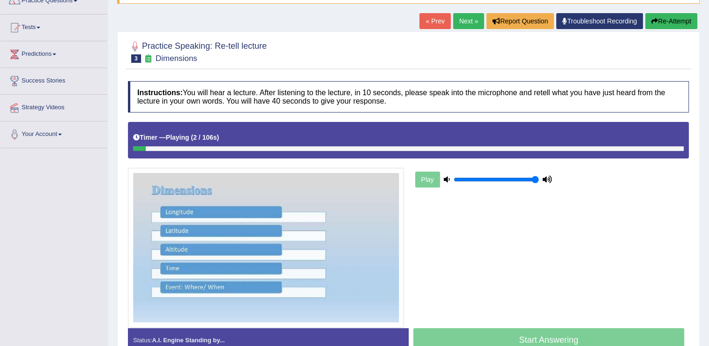
scroll to position [111, 0]
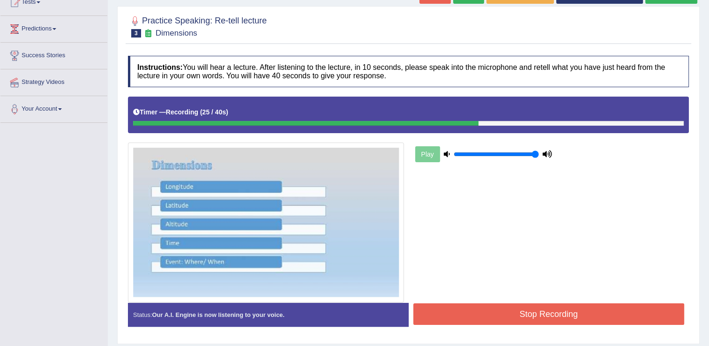
click at [570, 310] on button "Stop Recording" at bounding box center [548, 314] width 271 height 22
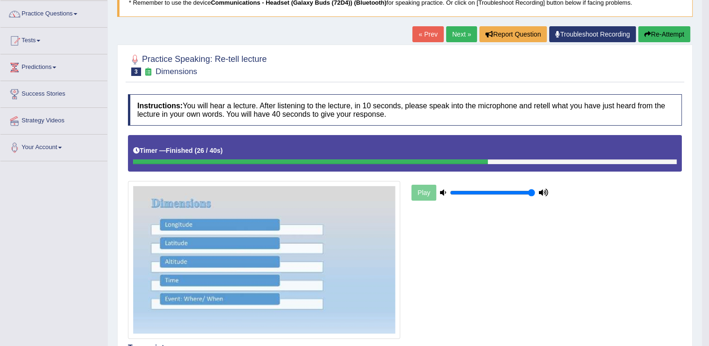
scroll to position [71, 0]
